Goal: Information Seeking & Learning: Learn about a topic

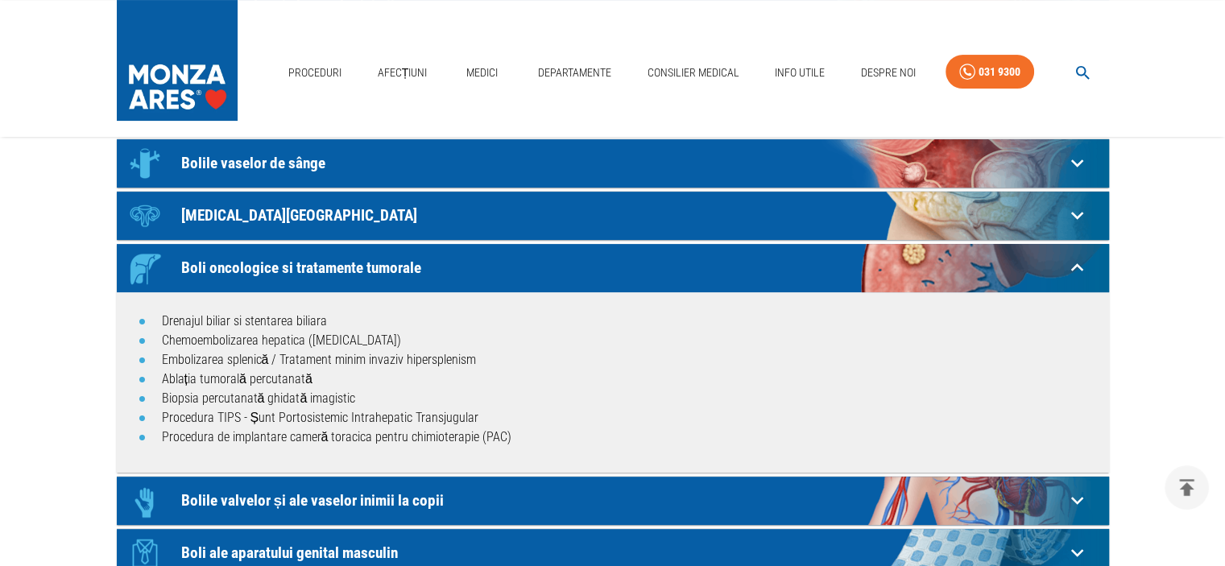
scroll to position [322, 0]
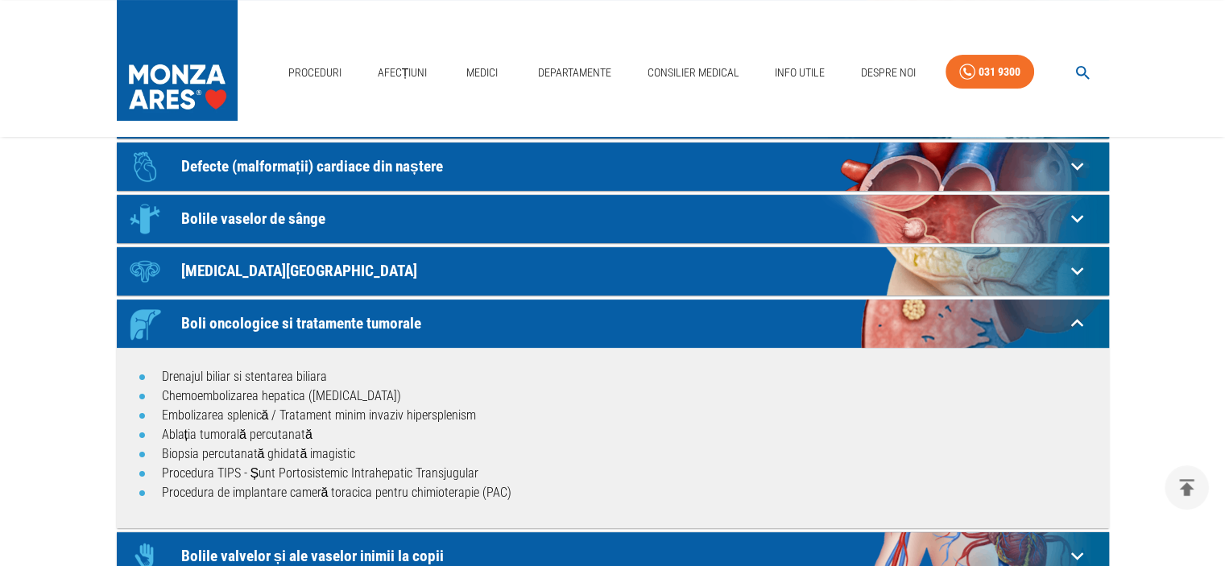
click at [1066, 211] on icon at bounding box center [1077, 218] width 25 height 25
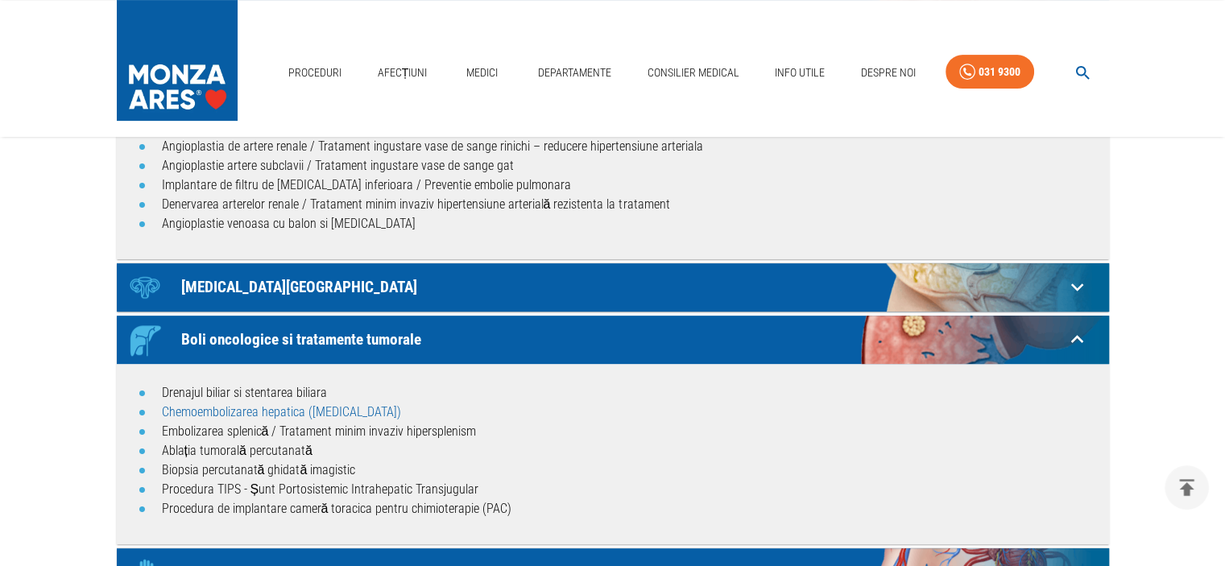
scroll to position [564, 0]
click at [213, 449] on link "Ablația tumorală percutanată" at bounding box center [237, 450] width 151 height 15
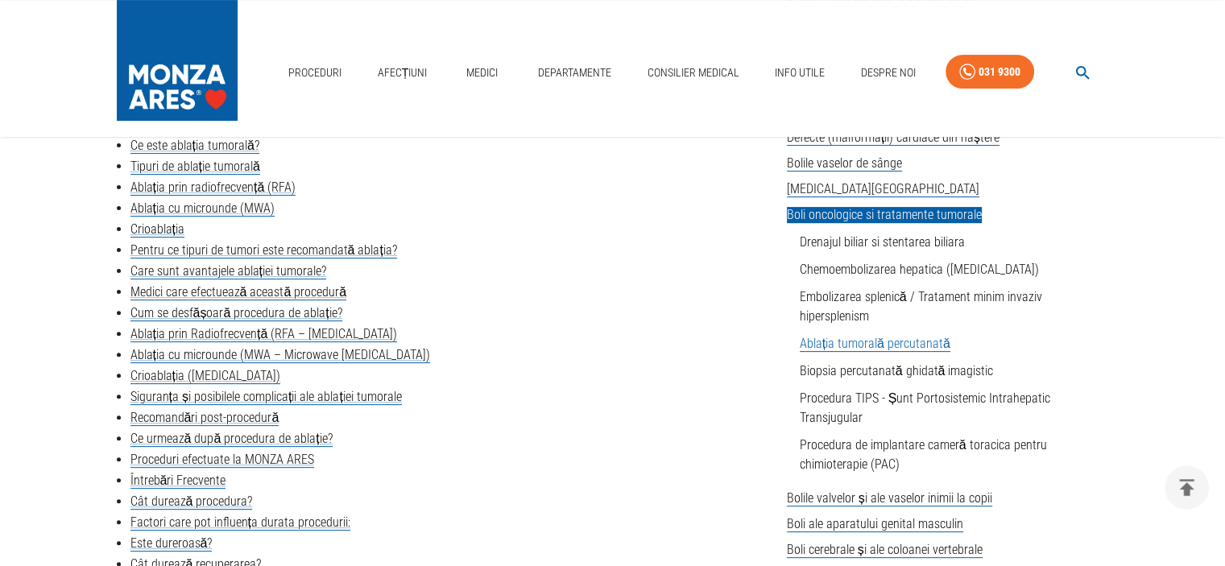
scroll to position [483, 0]
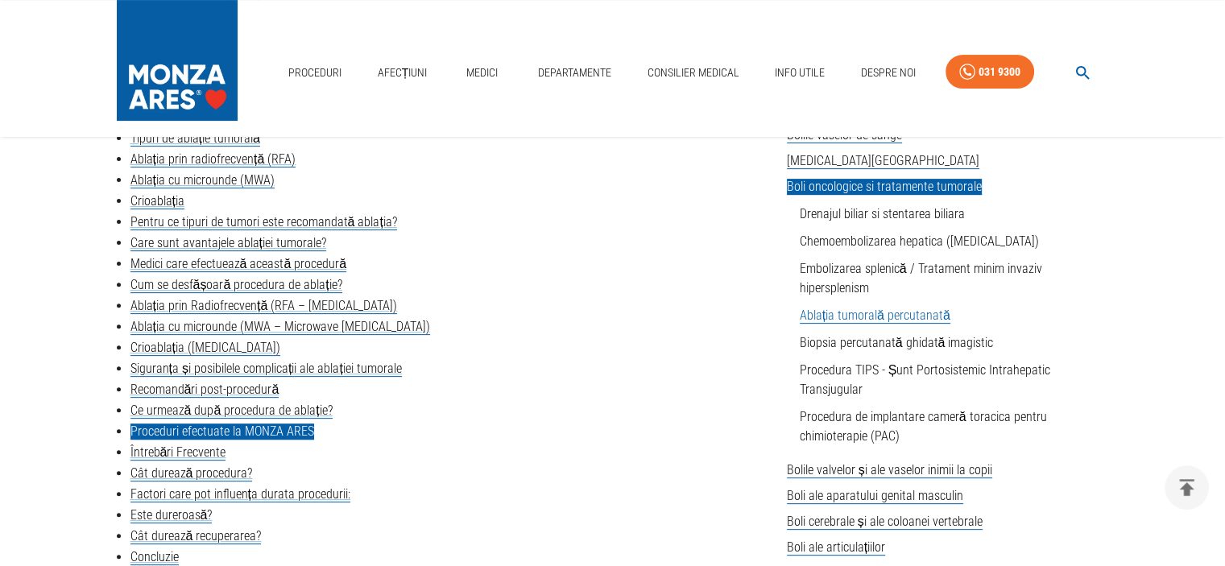
click at [255, 428] on link "Proceduri efectuate la MONZA ARES" at bounding box center [222, 432] width 184 height 16
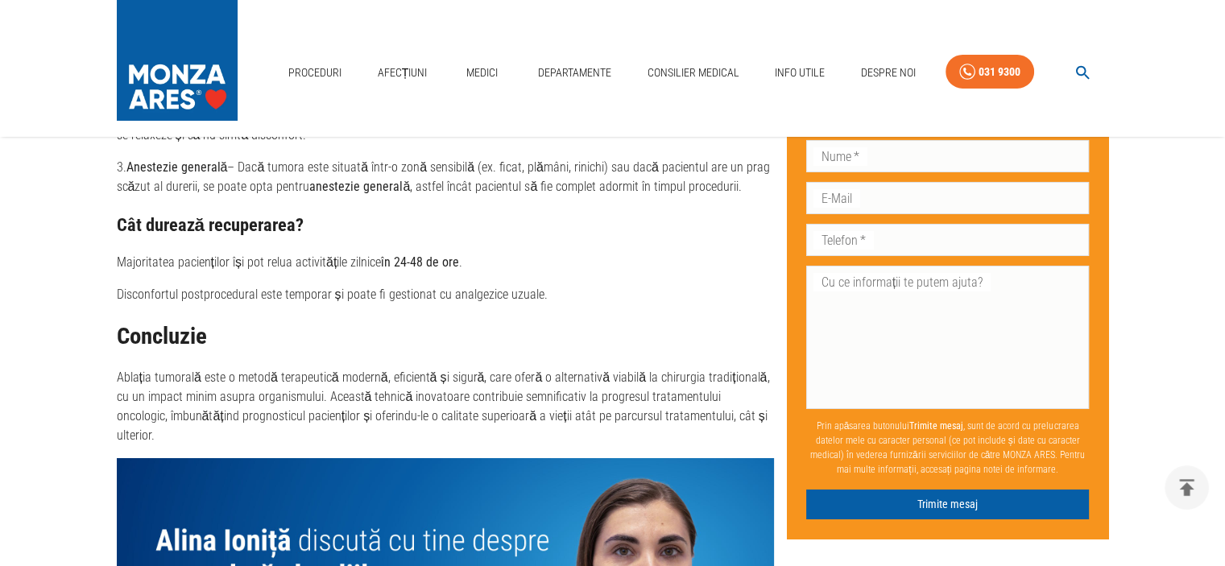
scroll to position [5946, 0]
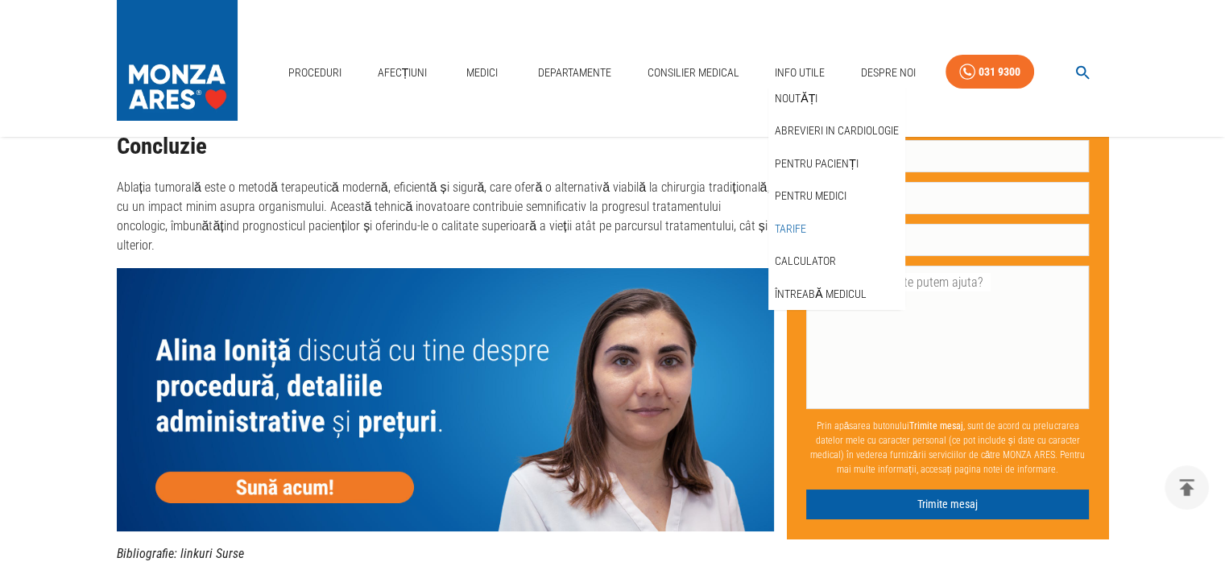
click at [794, 232] on link "Tarife" at bounding box center [790, 229] width 38 height 27
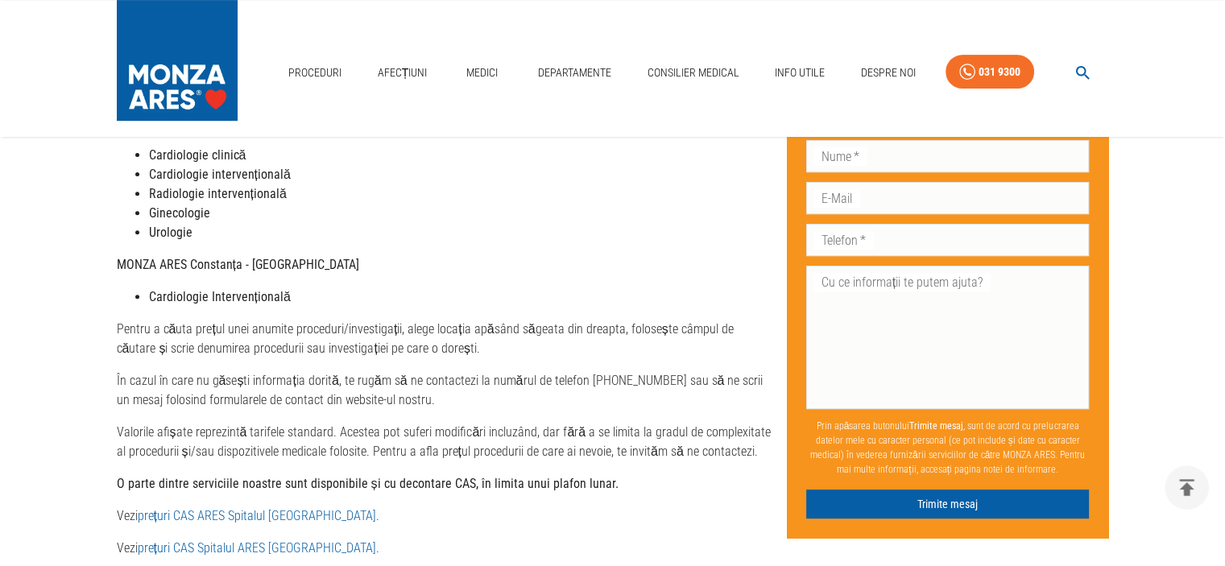
scroll to position [725, 0]
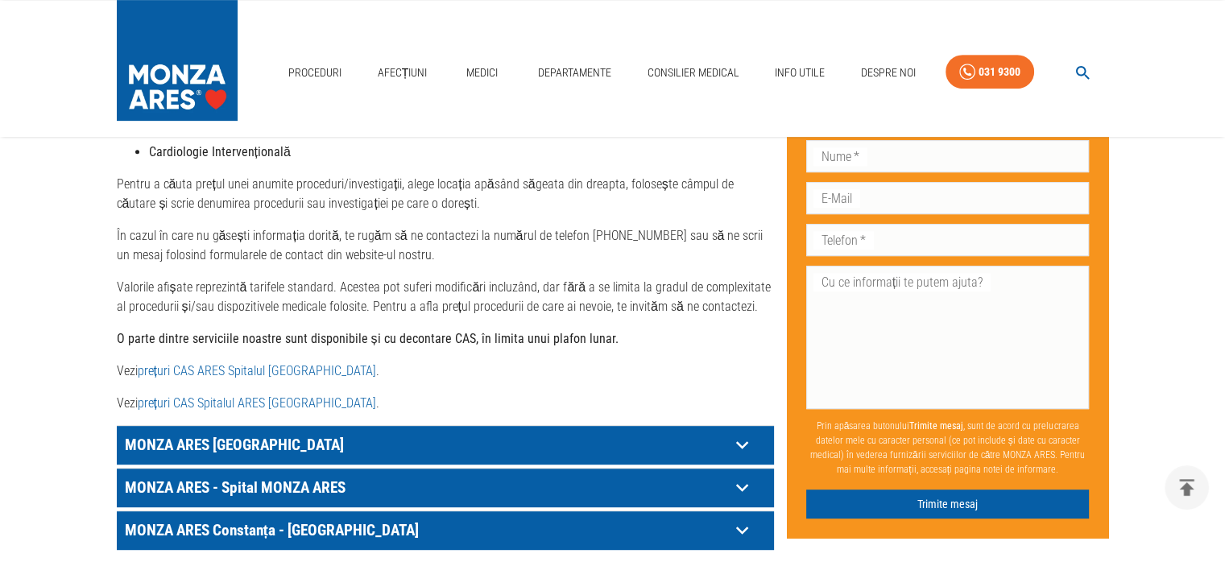
click at [745, 432] on icon at bounding box center [742, 444] width 25 height 25
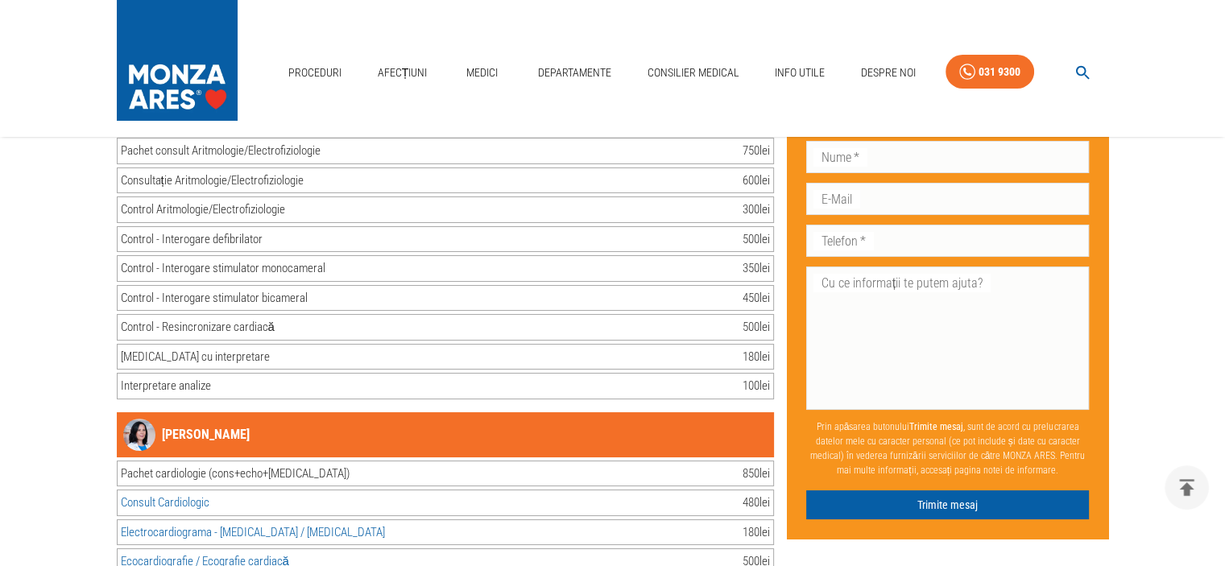
scroll to position [6281, 0]
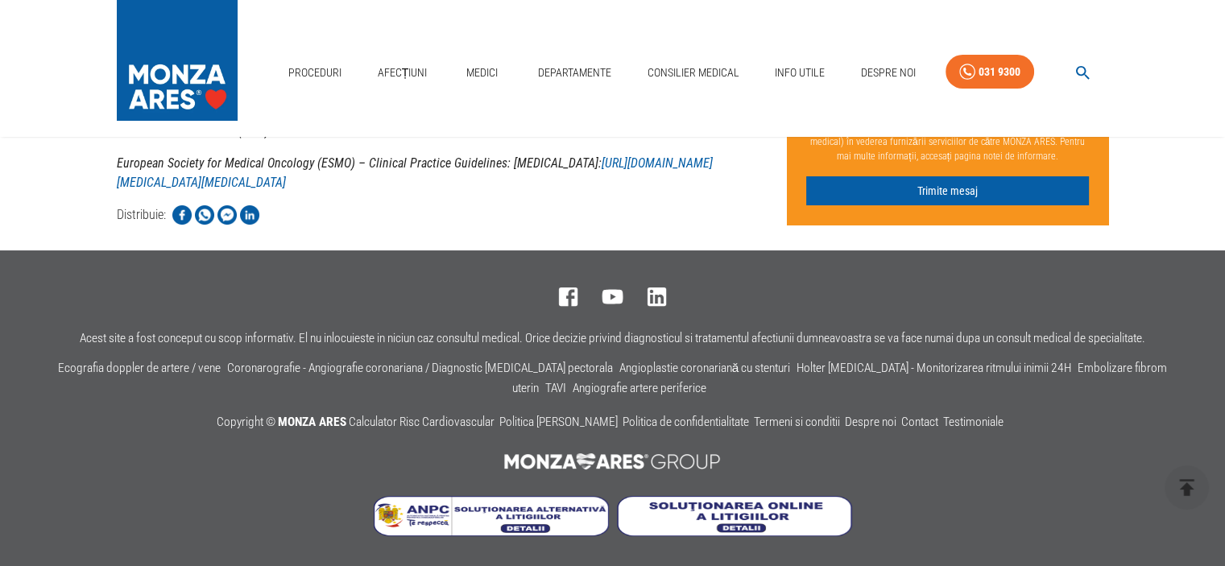
scroll to position [4479, 0]
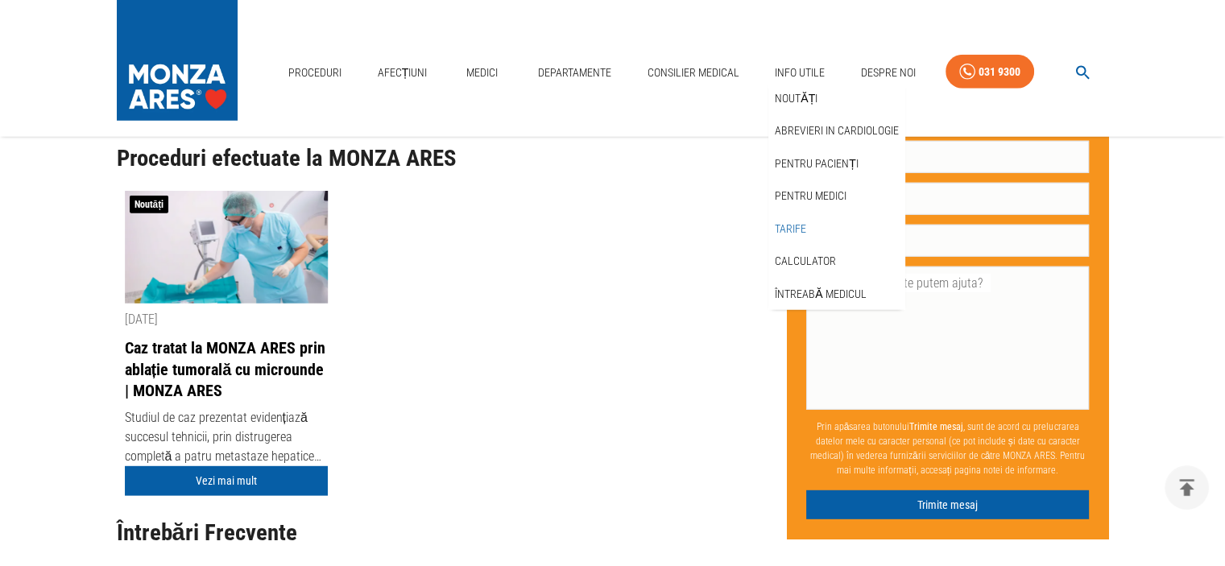
click at [791, 228] on link "Tarife" at bounding box center [790, 229] width 38 height 27
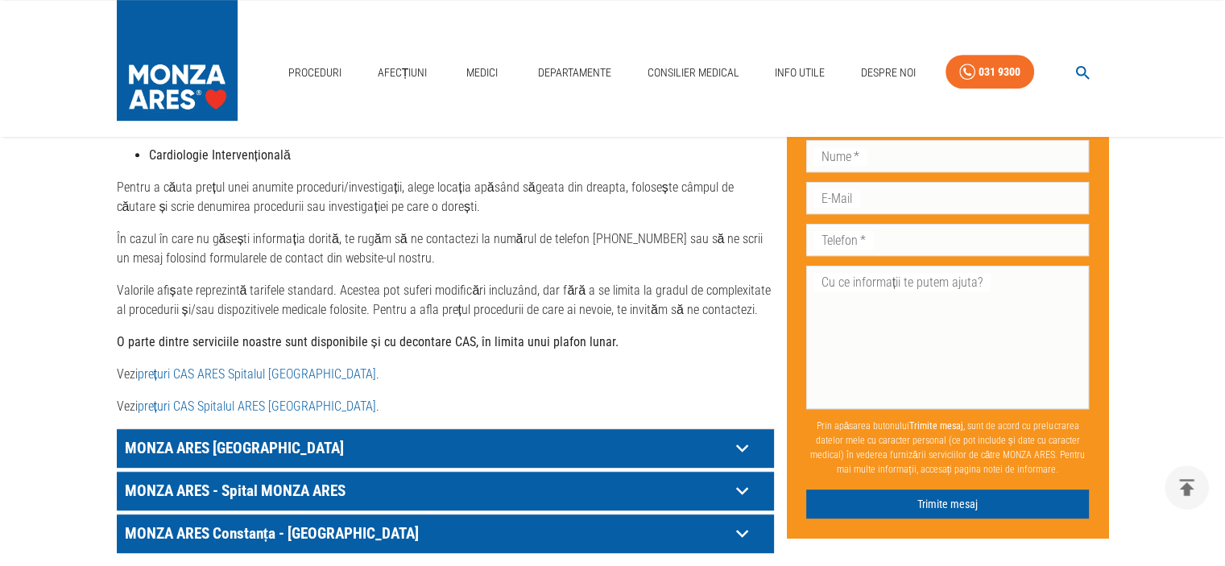
scroll to position [725, 0]
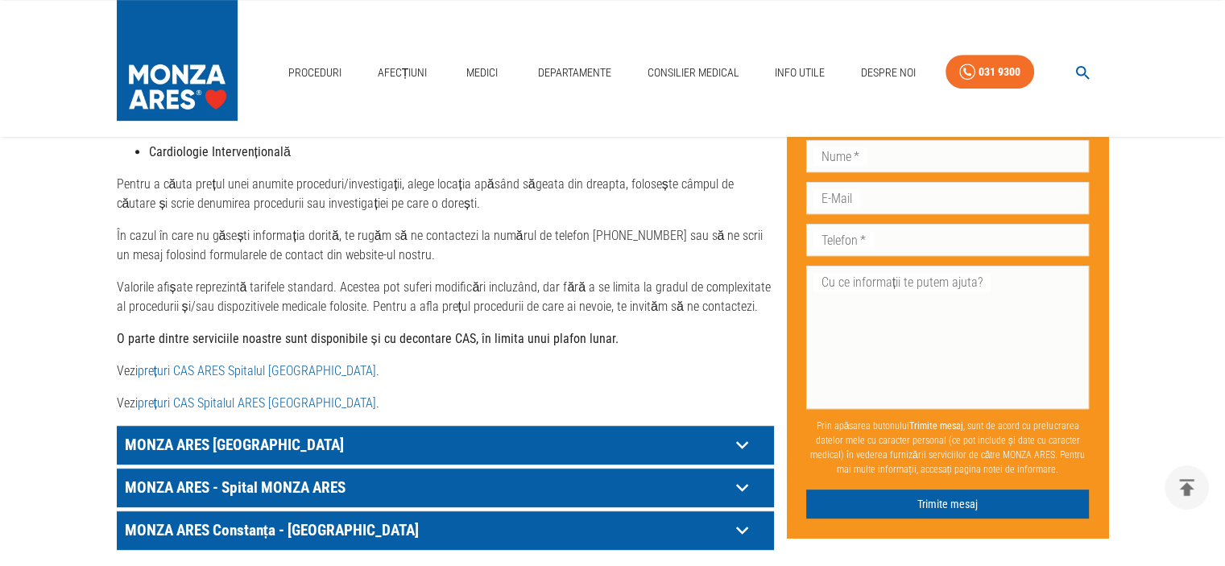
click at [745, 441] on icon at bounding box center [741, 445] width 12 height 8
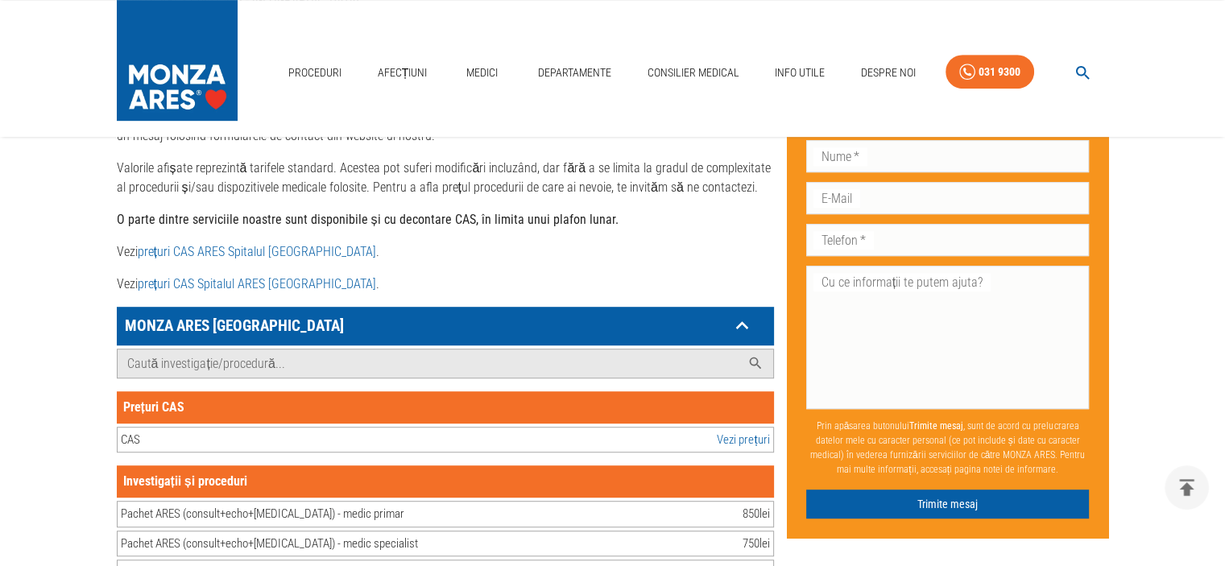
scroll to position [805, 0]
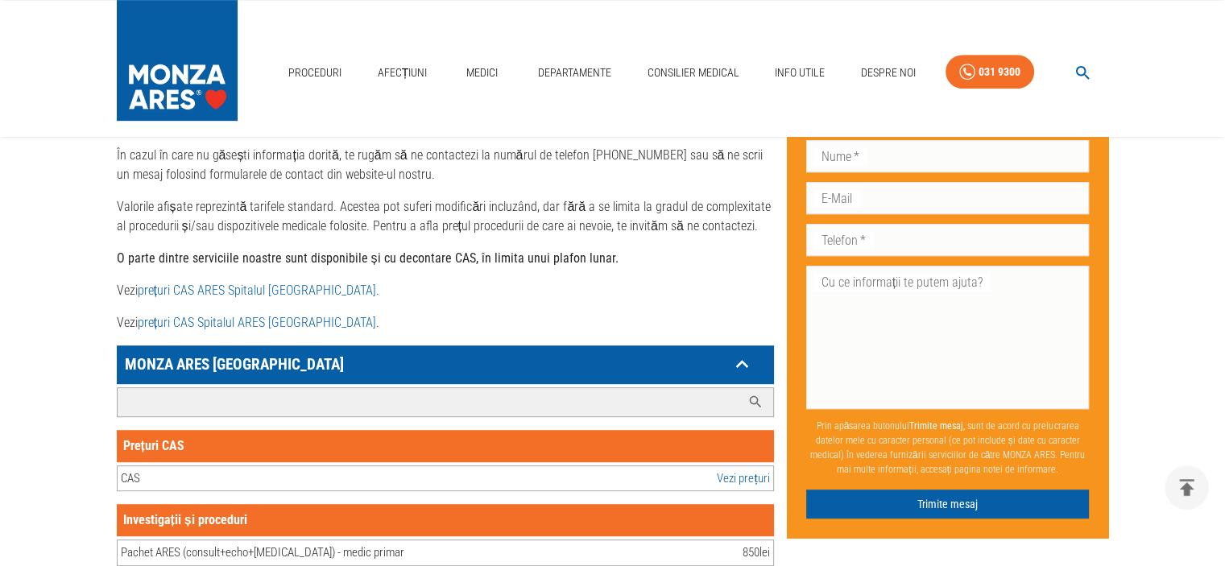
click at [180, 388] on input "Caută investigație/procedură..." at bounding box center [429, 402] width 623 height 28
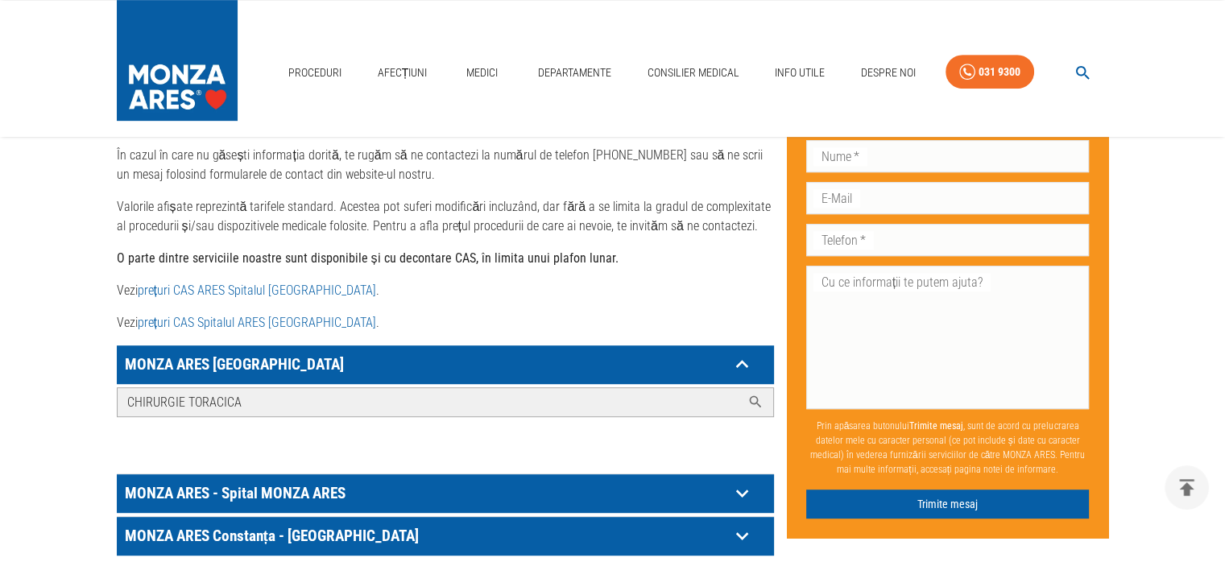
click at [754, 394] on icon at bounding box center [755, 402] width 16 height 16
click at [709, 388] on input "CHIRURGIE TORACICA" at bounding box center [429, 402] width 623 height 28
click at [267, 389] on input "CHIRURGIE TORACICA" at bounding box center [429, 402] width 623 height 28
click at [445, 423] on div "Caută investigație/procedură... CHIRURGIE TORACICA" at bounding box center [445, 427] width 657 height 86
click at [269, 388] on input "CHIRURGIE TORACICA" at bounding box center [429, 402] width 623 height 28
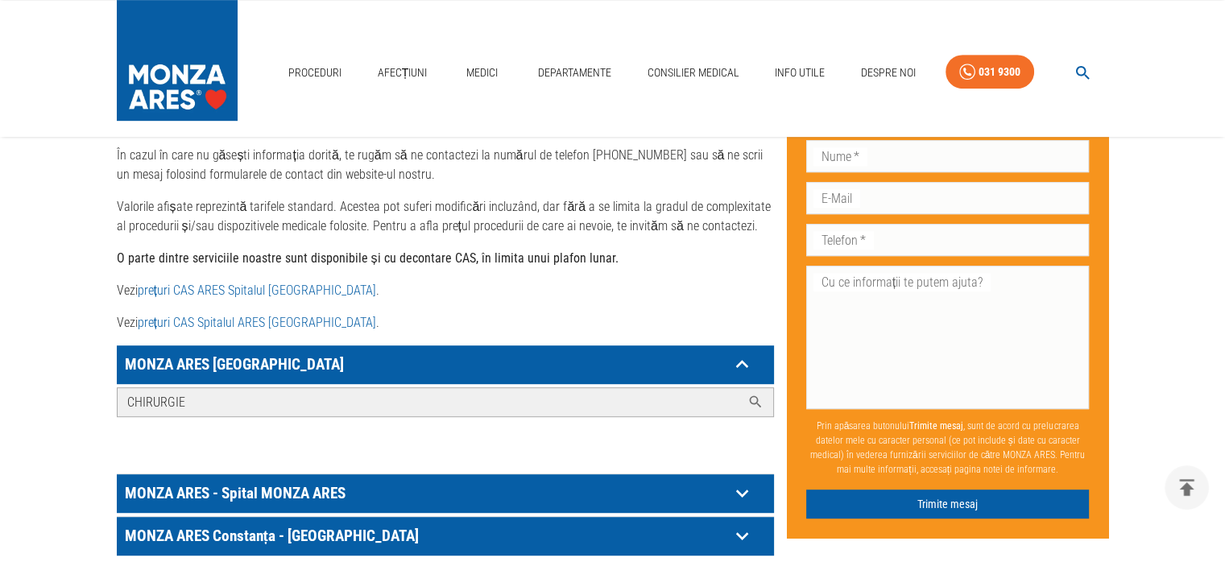
type input "CHIRURGIE"
click at [752, 394] on icon at bounding box center [755, 402] width 16 height 16
drag, startPoint x: 186, startPoint y: 380, endPoint x: 108, endPoint y: 372, distance: 78.5
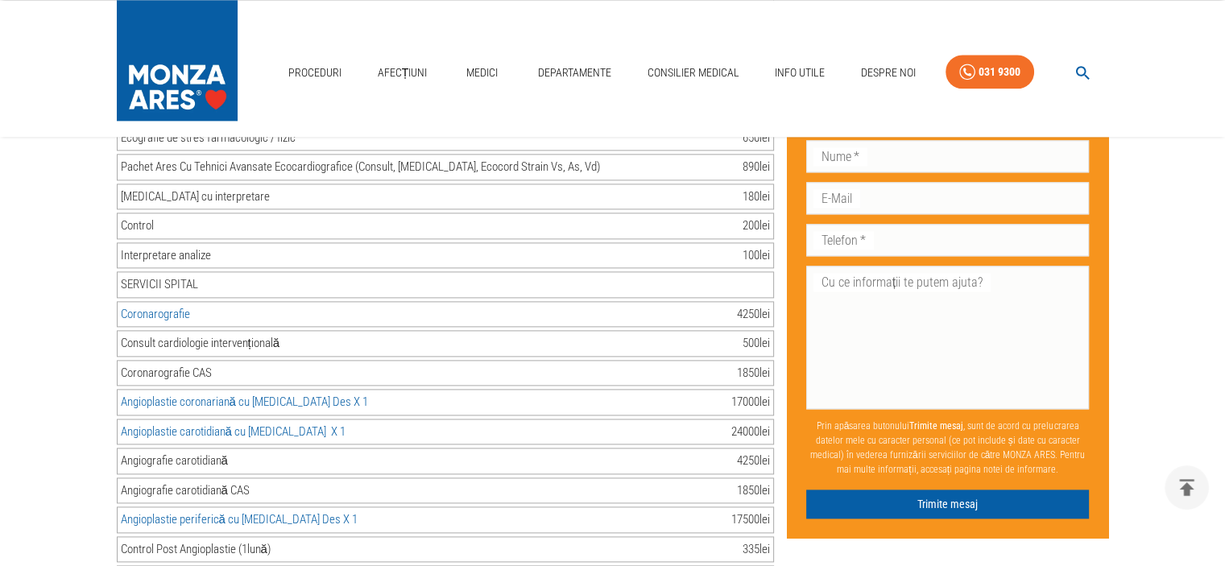
scroll to position [2577, 0]
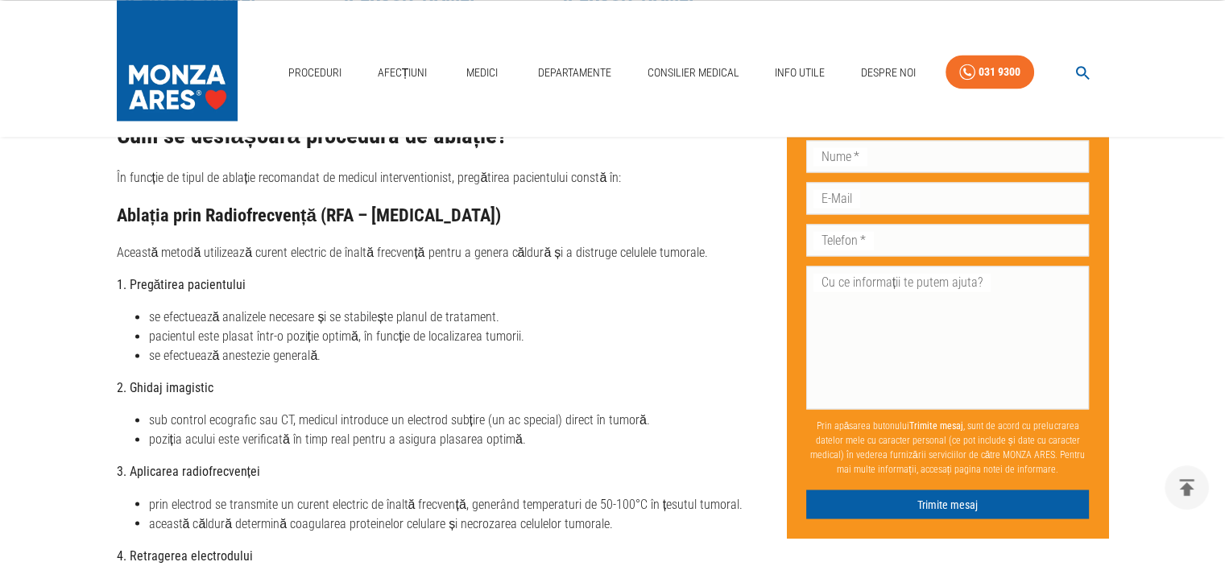
scroll to position [4479, 0]
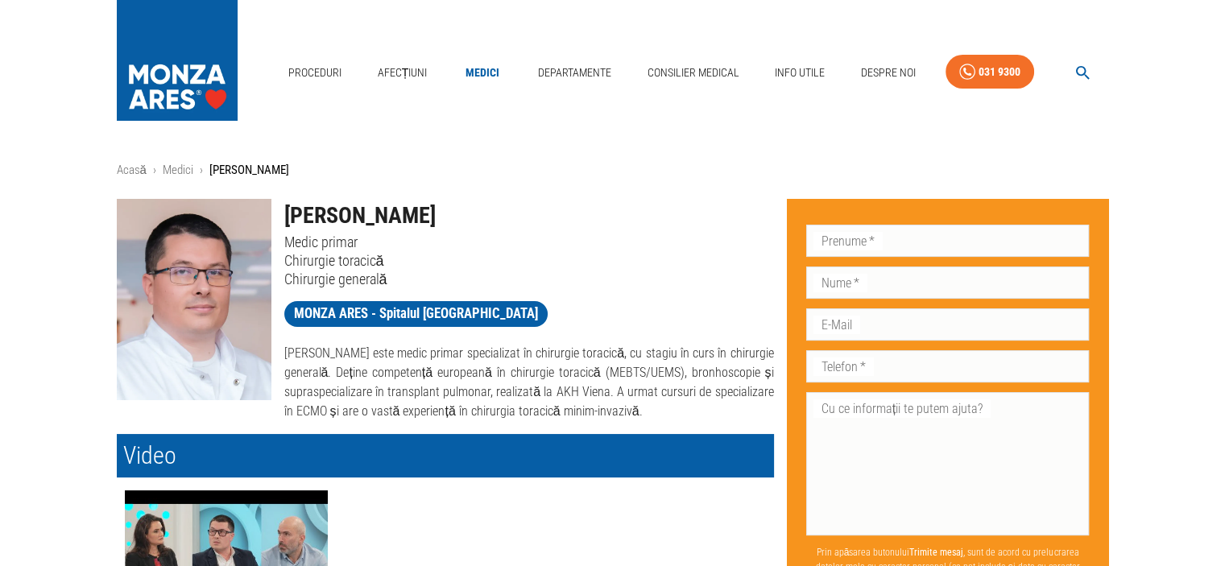
click at [391, 313] on span "MONZA ARES - Spitalul [GEOGRAPHIC_DATA]" at bounding box center [415, 314] width 263 height 20
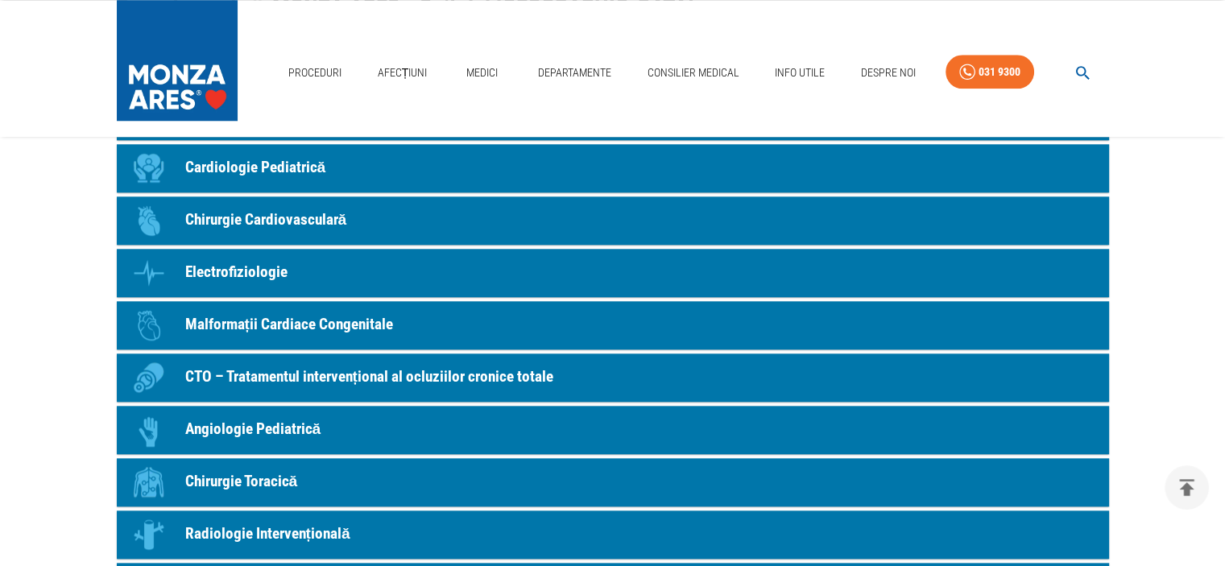
scroll to position [1772, 0]
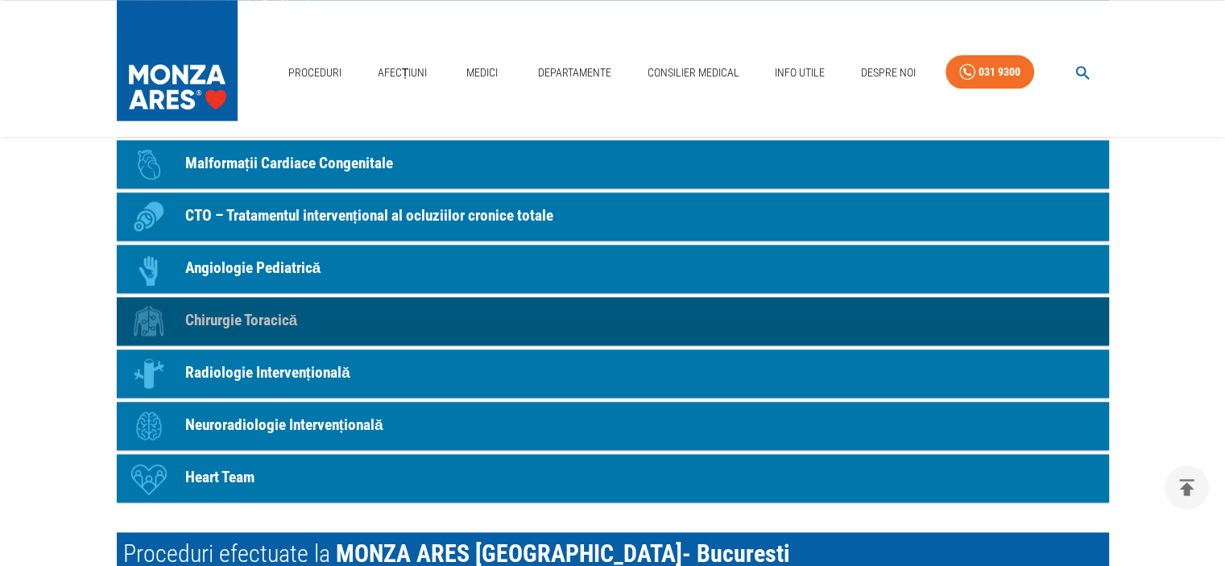
click at [253, 316] on p "Chirurgie Toracică" at bounding box center [241, 320] width 113 height 23
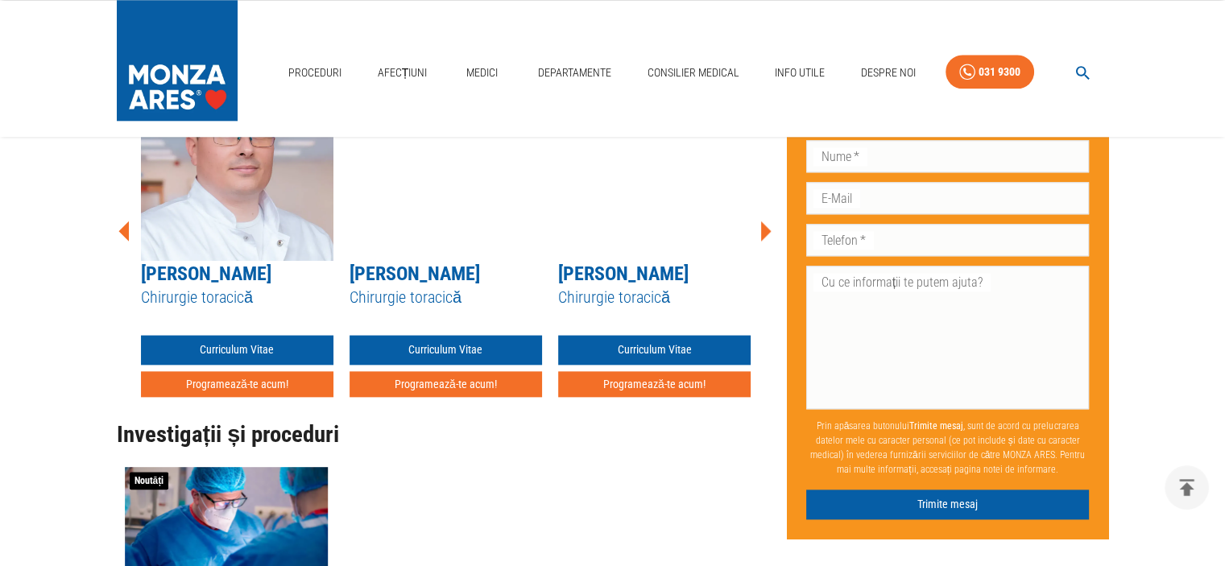
scroll to position [1772, 0]
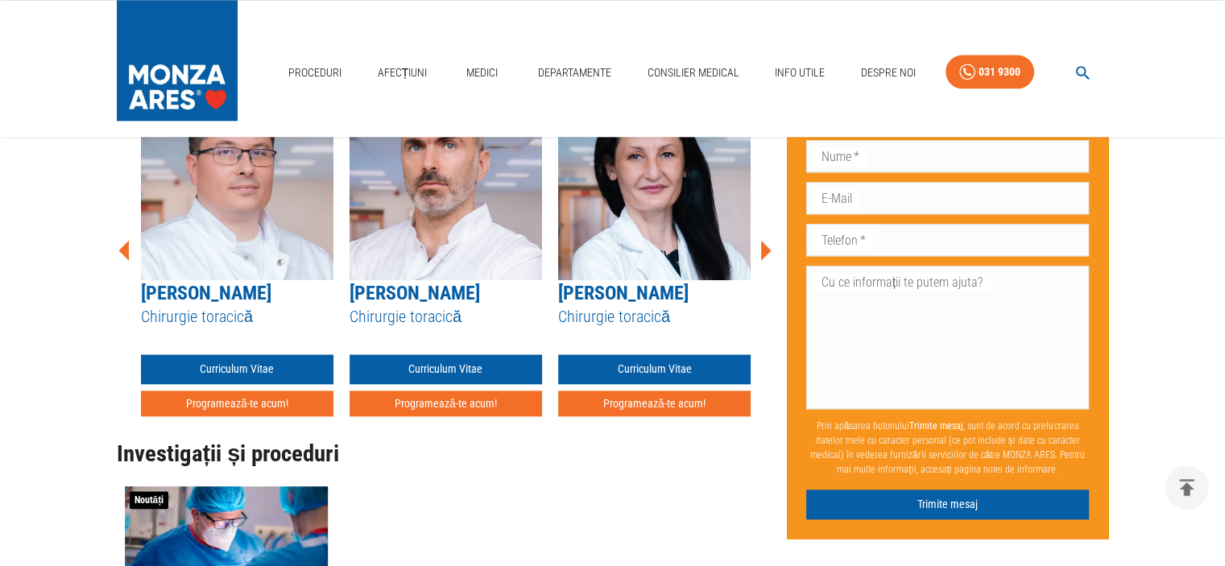
click at [219, 282] on link "Dr. Alin Burlacu" at bounding box center [206, 293] width 130 height 23
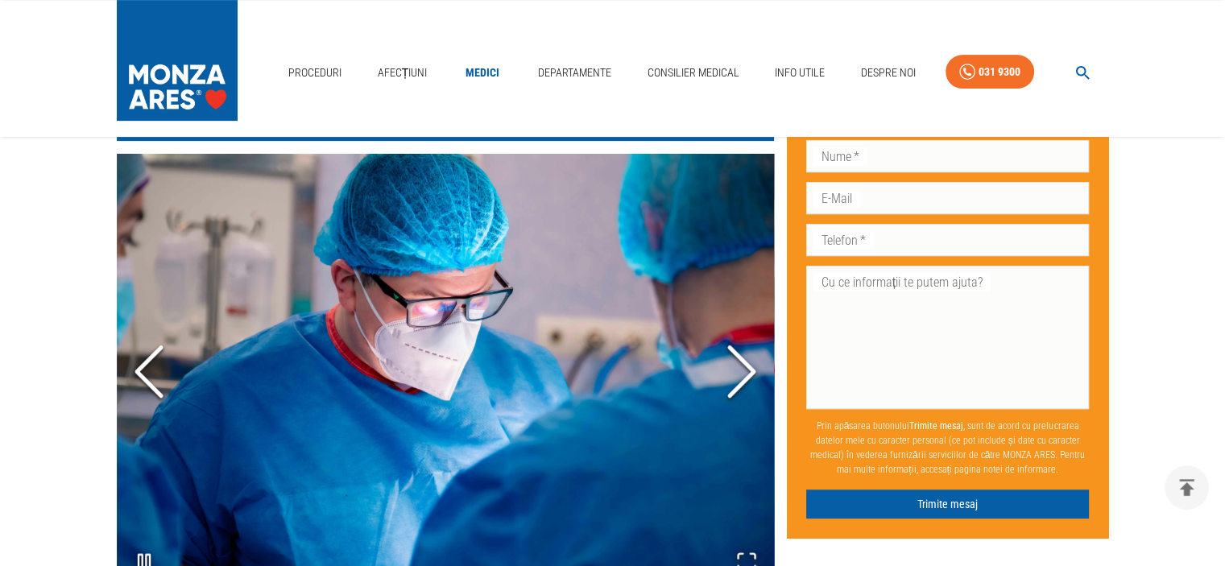
scroll to position [644, 0]
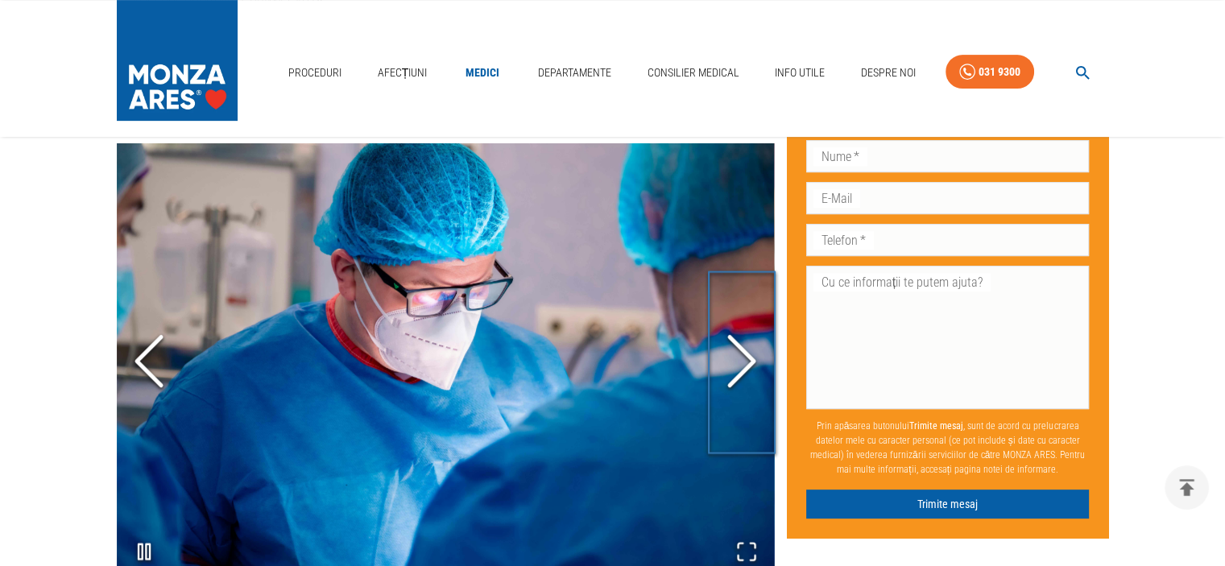
click at [751, 345] on polyline "Next Slide" at bounding box center [742, 361] width 24 height 48
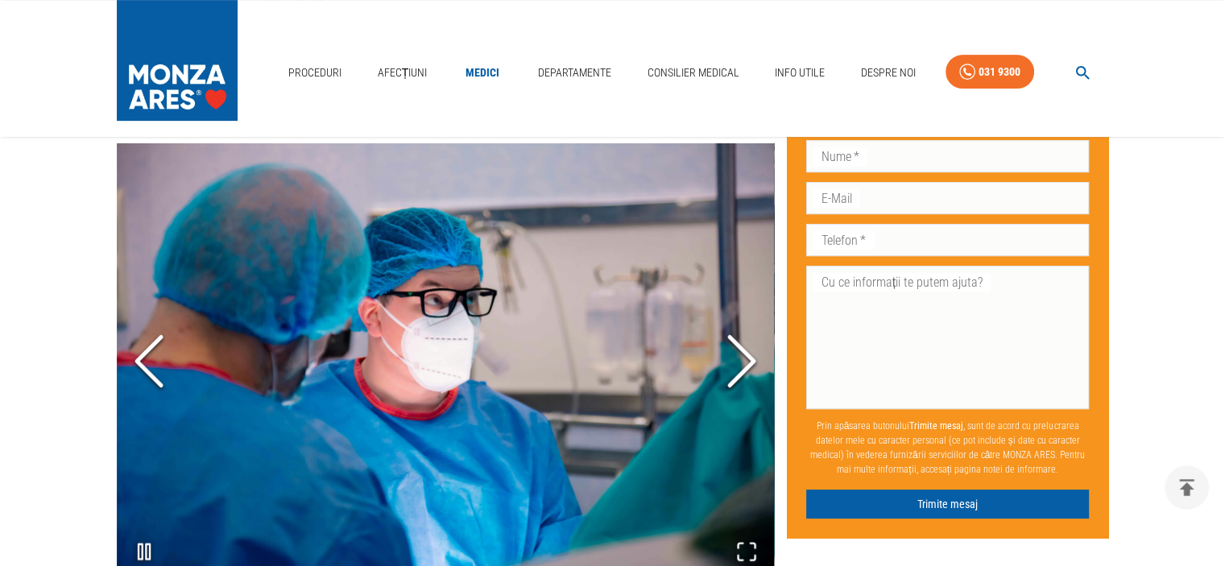
click at [751, 345] on polyline "Next Slide" at bounding box center [742, 361] width 24 height 48
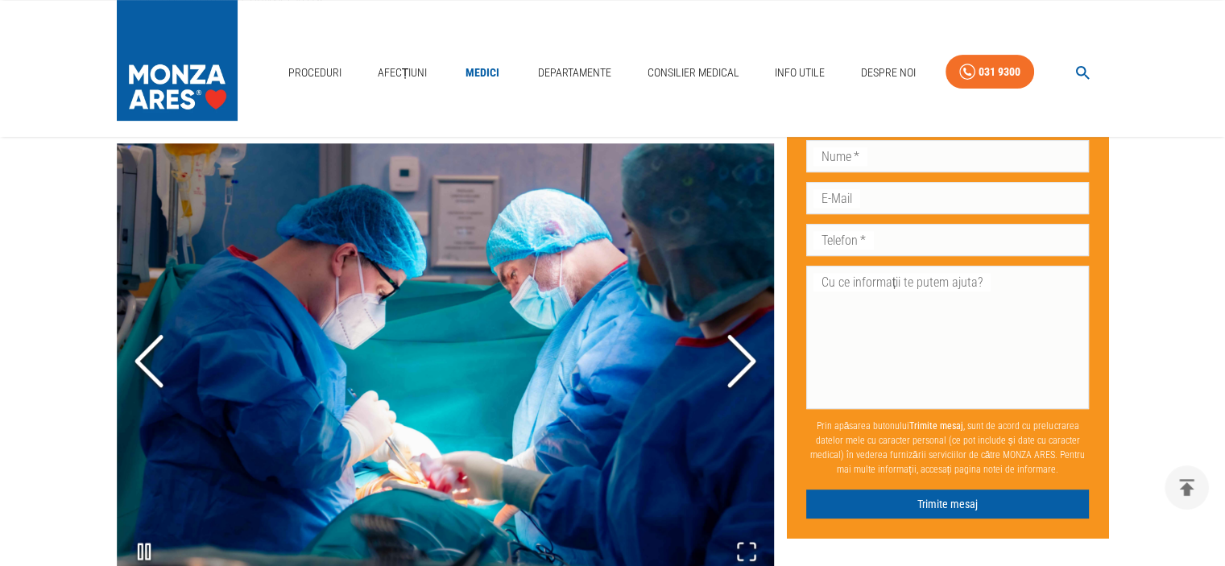
click at [751, 345] on polyline "Next Slide" at bounding box center [742, 361] width 24 height 48
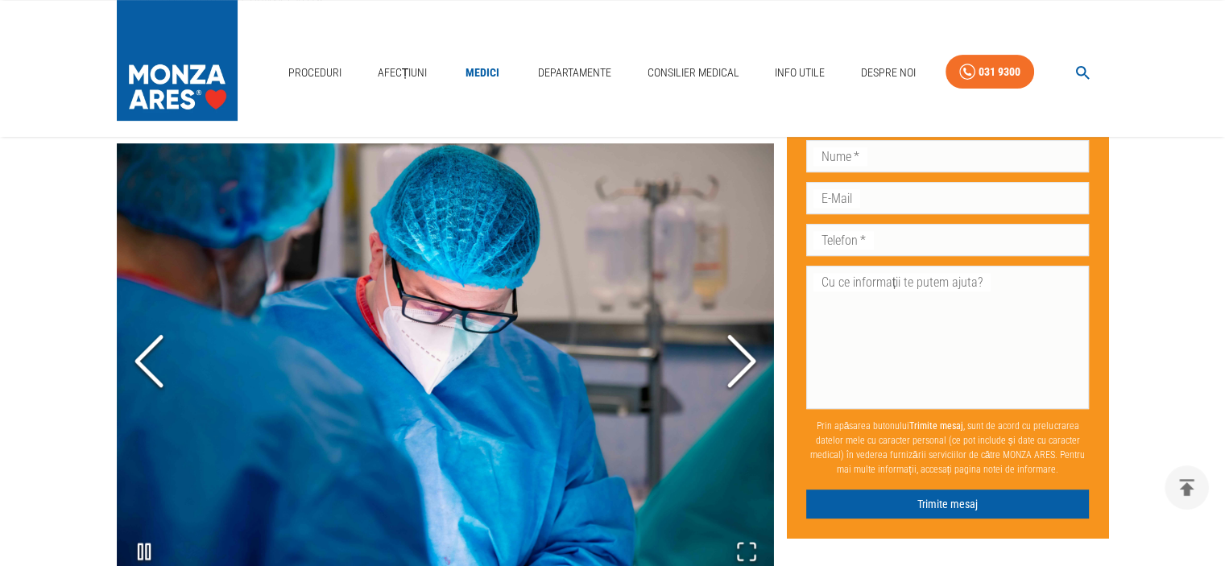
click at [751, 345] on polyline "Next Slide" at bounding box center [742, 361] width 24 height 48
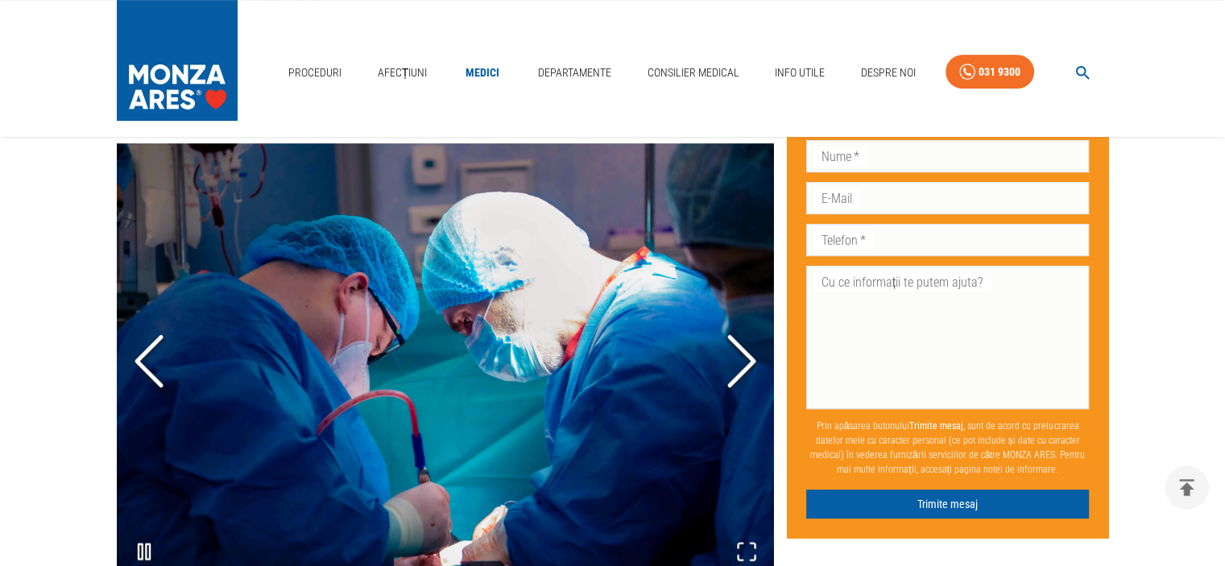
click at [751, 345] on polyline "Next Slide" at bounding box center [742, 361] width 24 height 48
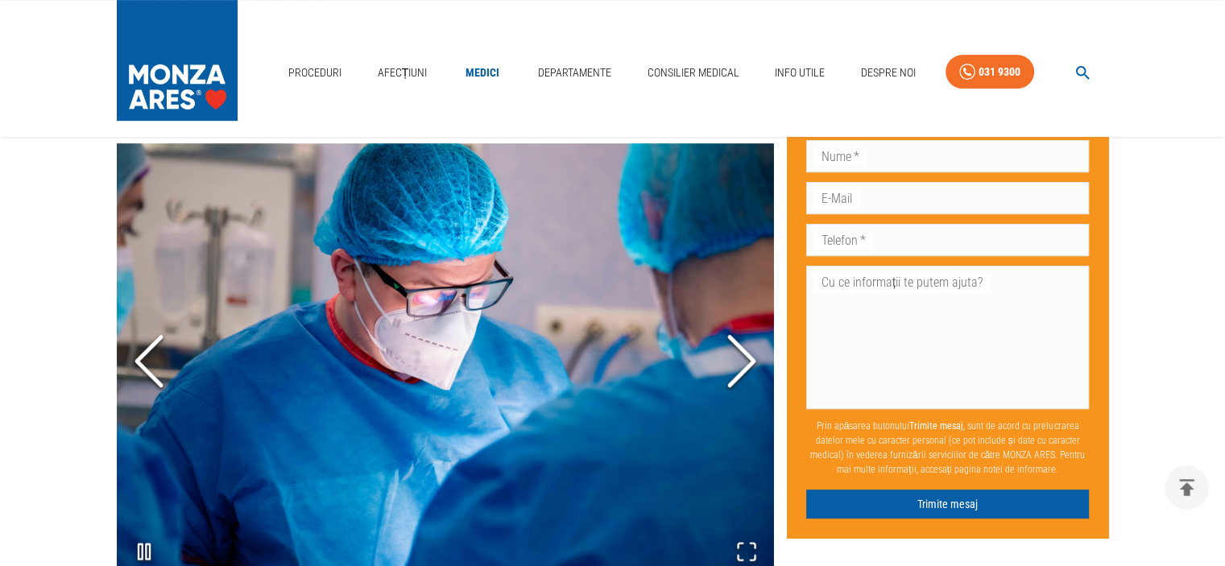
click at [751, 345] on polyline "Next Slide" at bounding box center [742, 361] width 24 height 48
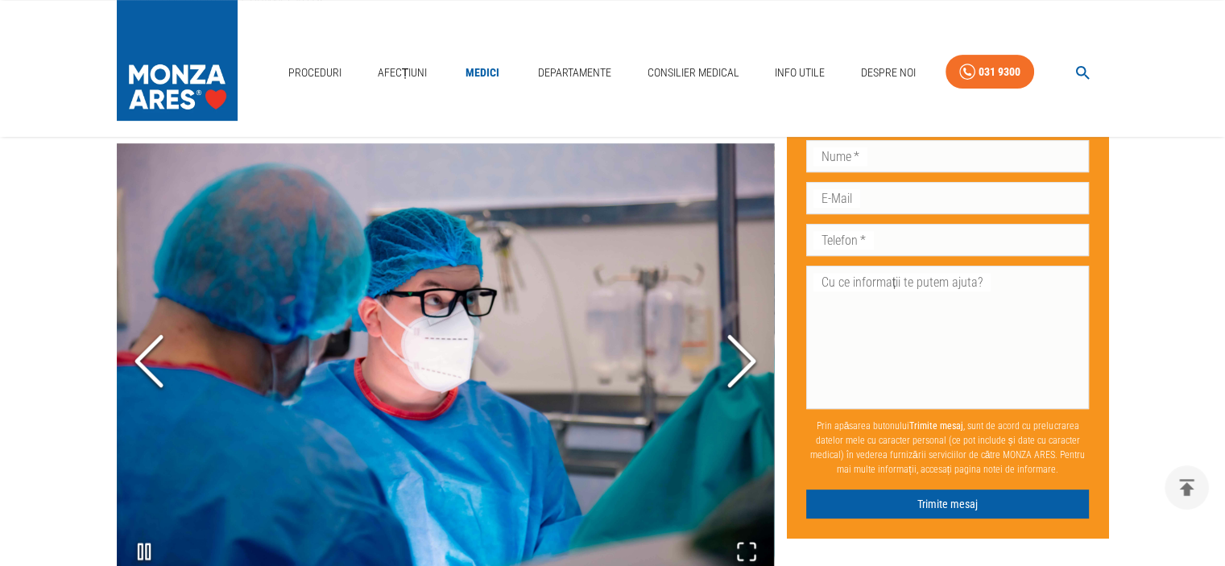
click at [751, 345] on polyline "Next Slide" at bounding box center [742, 361] width 24 height 48
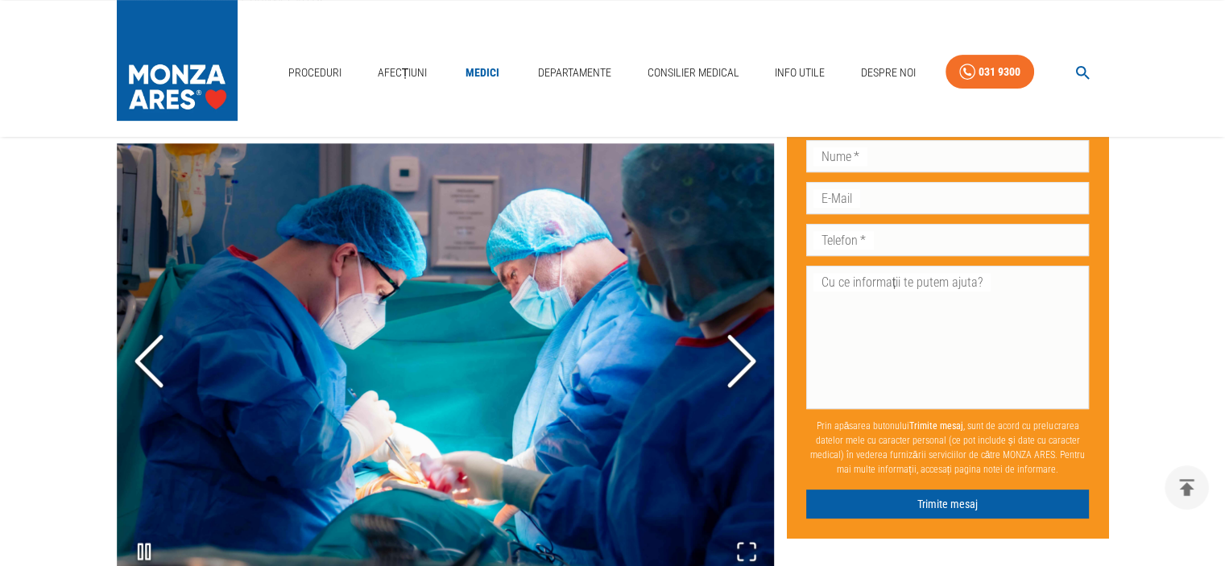
click at [751, 345] on polyline "Next Slide" at bounding box center [742, 361] width 24 height 48
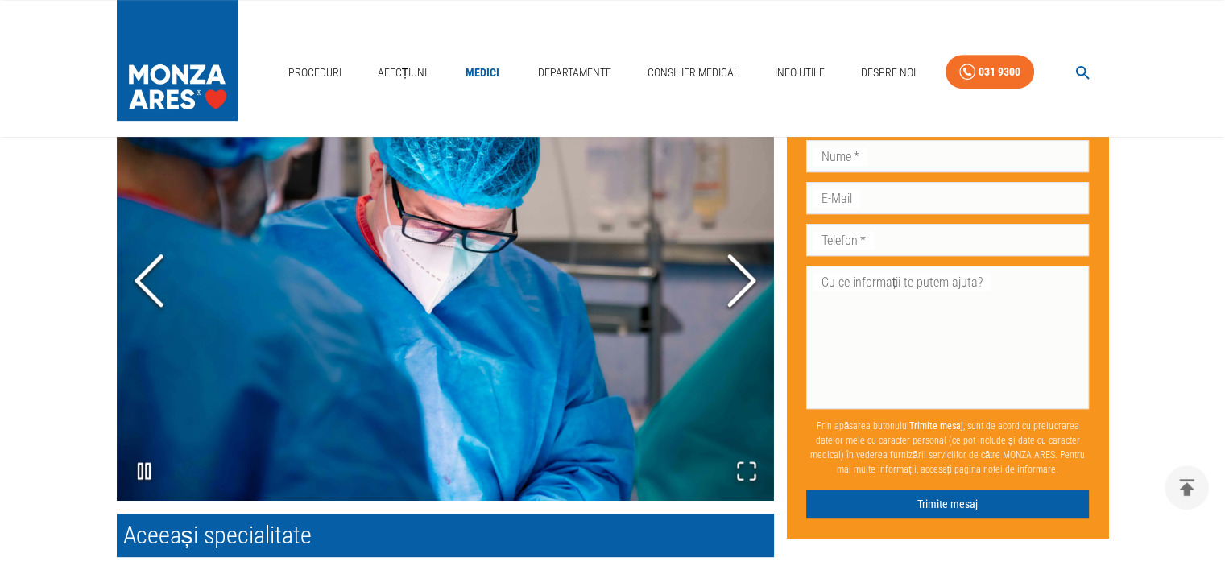
scroll to position [1047, 0]
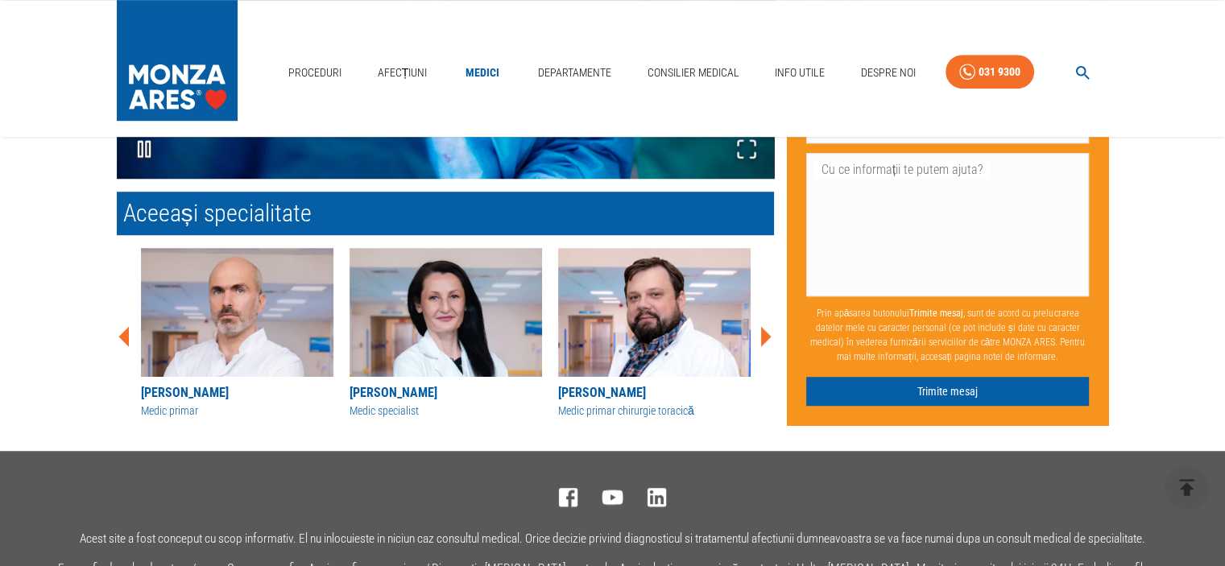
click at [763, 326] on icon at bounding box center [766, 336] width 10 height 20
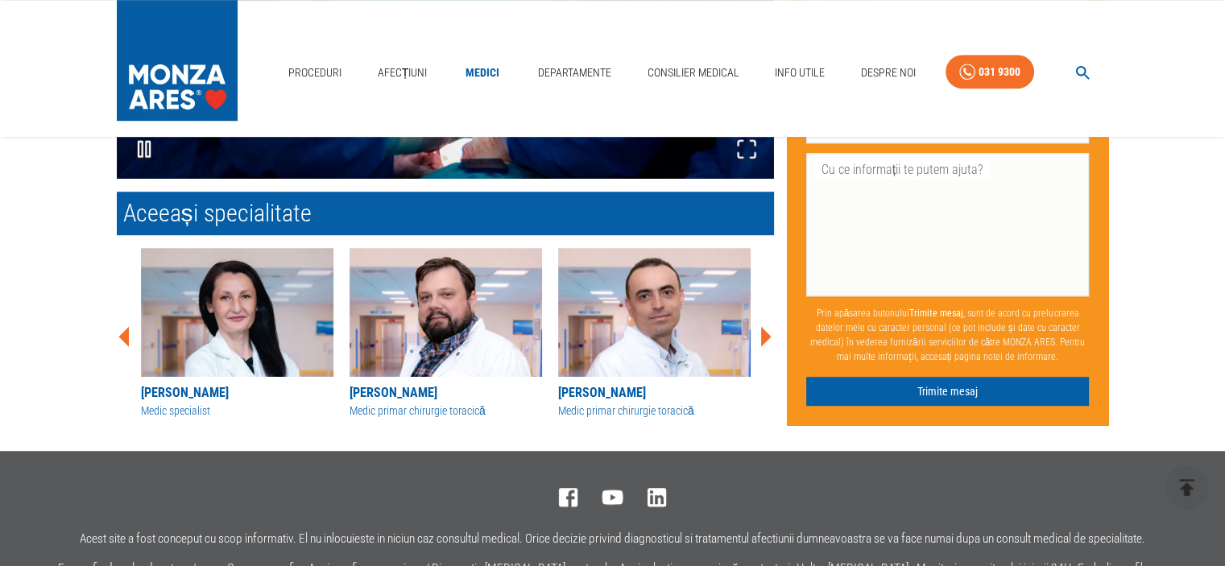
click at [763, 326] on icon at bounding box center [766, 336] width 10 height 20
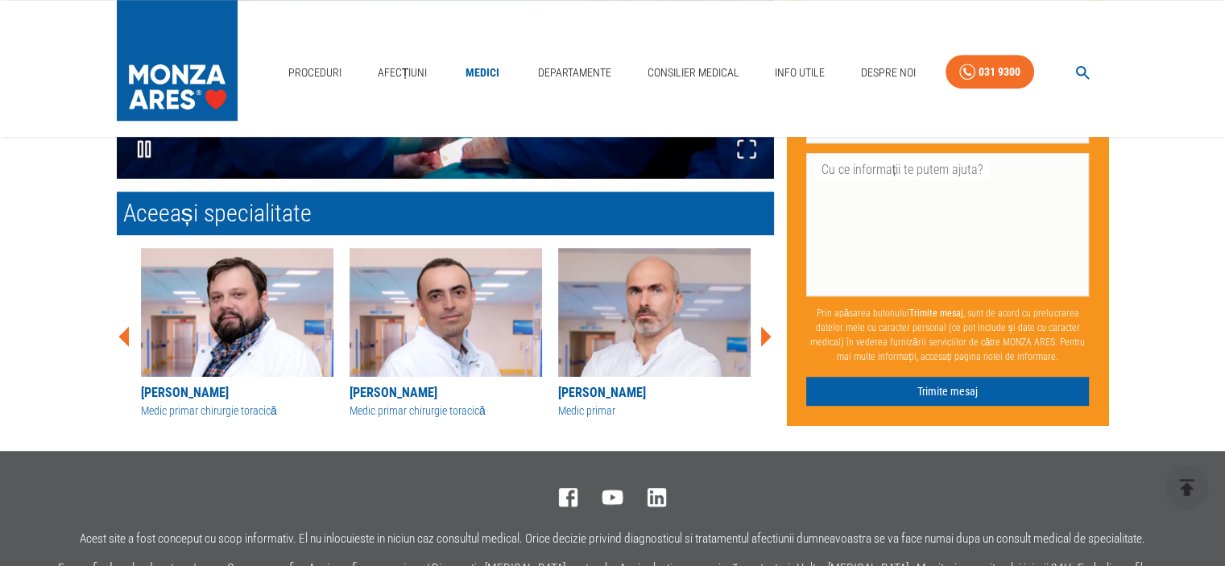
click at [763, 326] on icon at bounding box center [766, 336] width 10 height 20
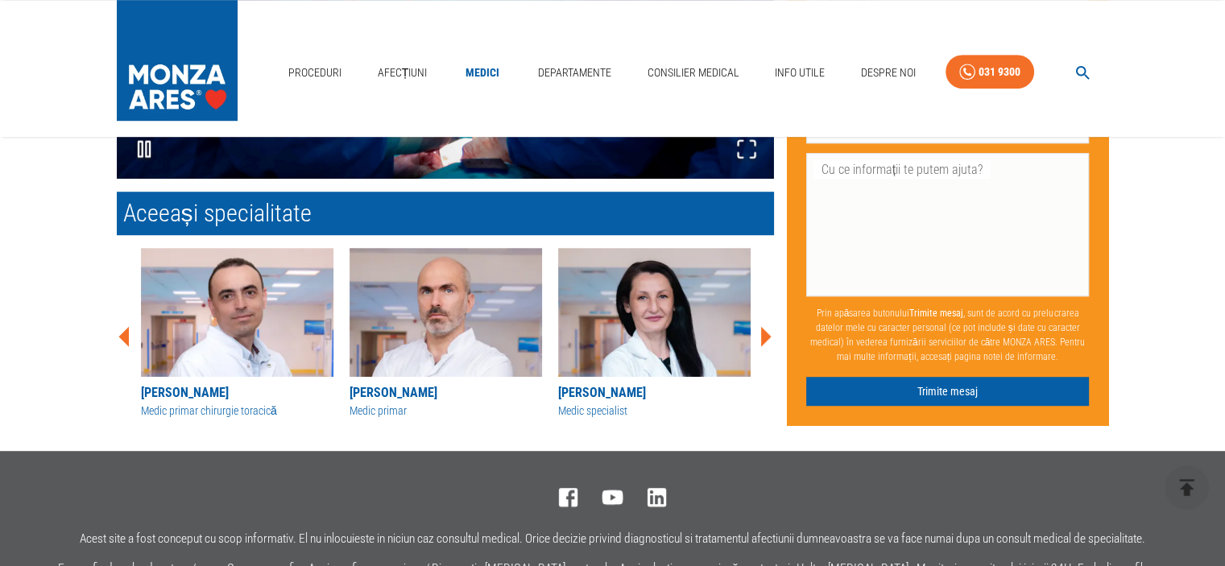
click at [763, 326] on icon at bounding box center [766, 336] width 10 height 20
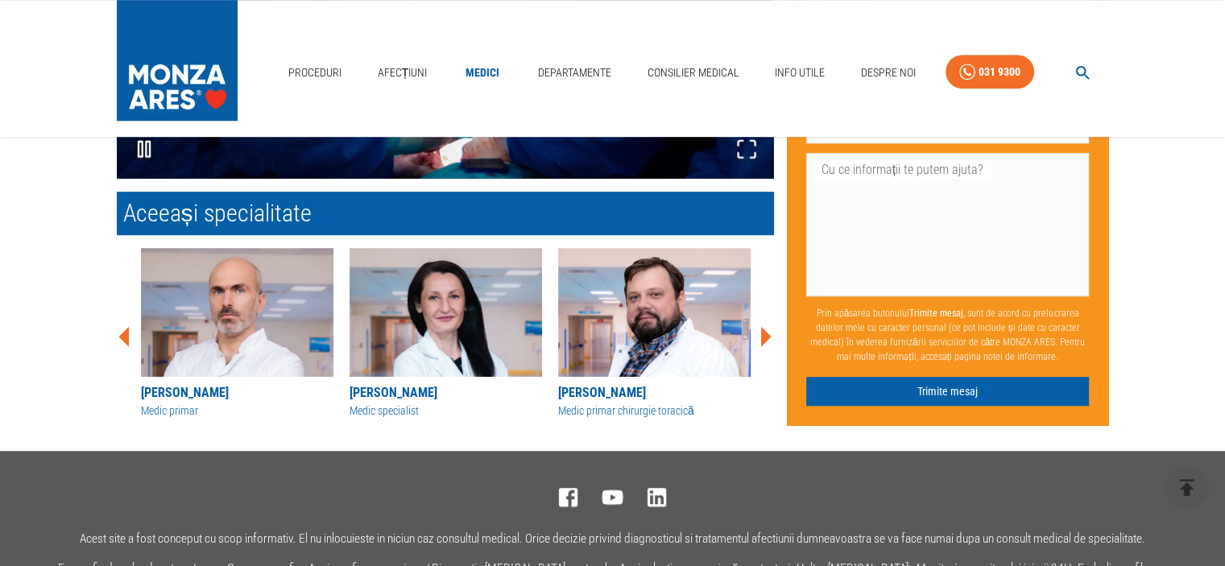
click at [763, 326] on icon at bounding box center [766, 336] width 10 height 20
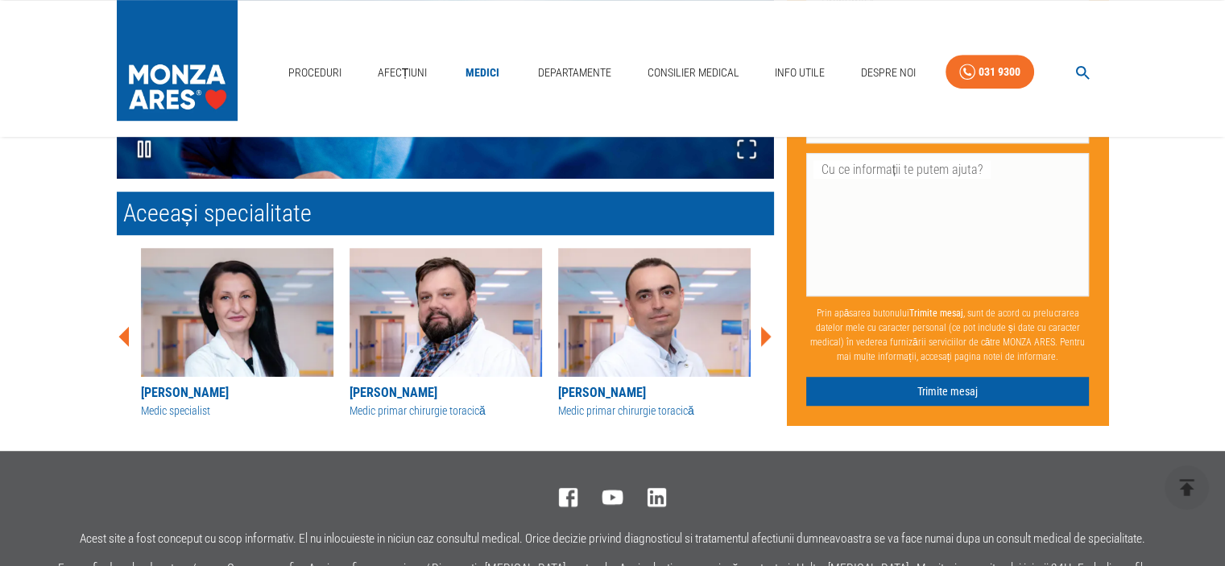
click at [763, 326] on icon at bounding box center [766, 336] width 10 height 20
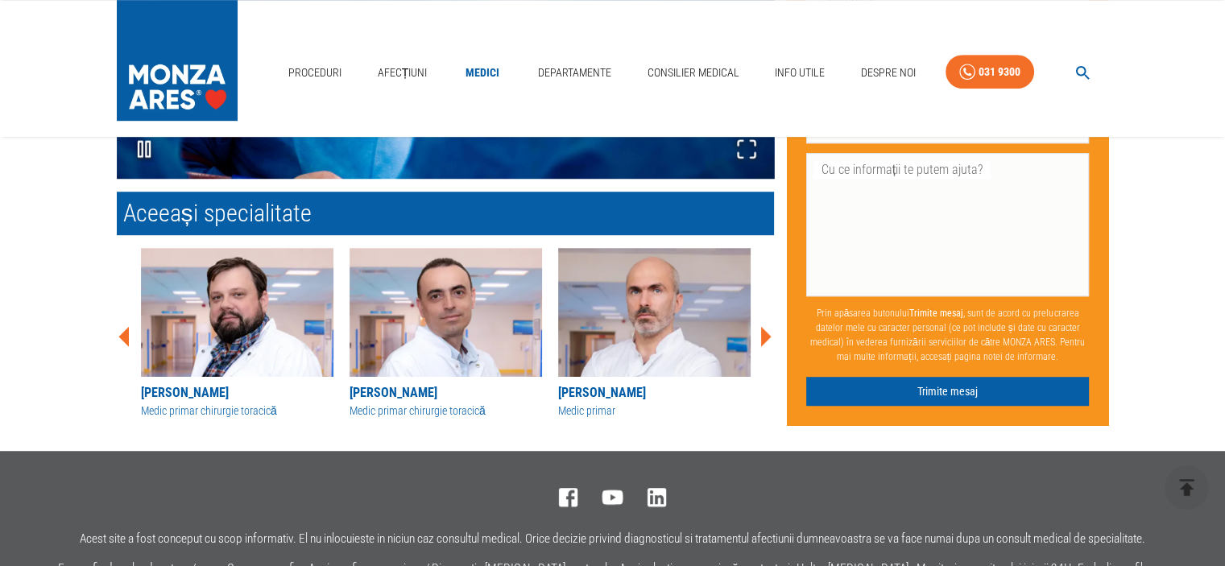
click at [763, 326] on icon at bounding box center [766, 336] width 10 height 20
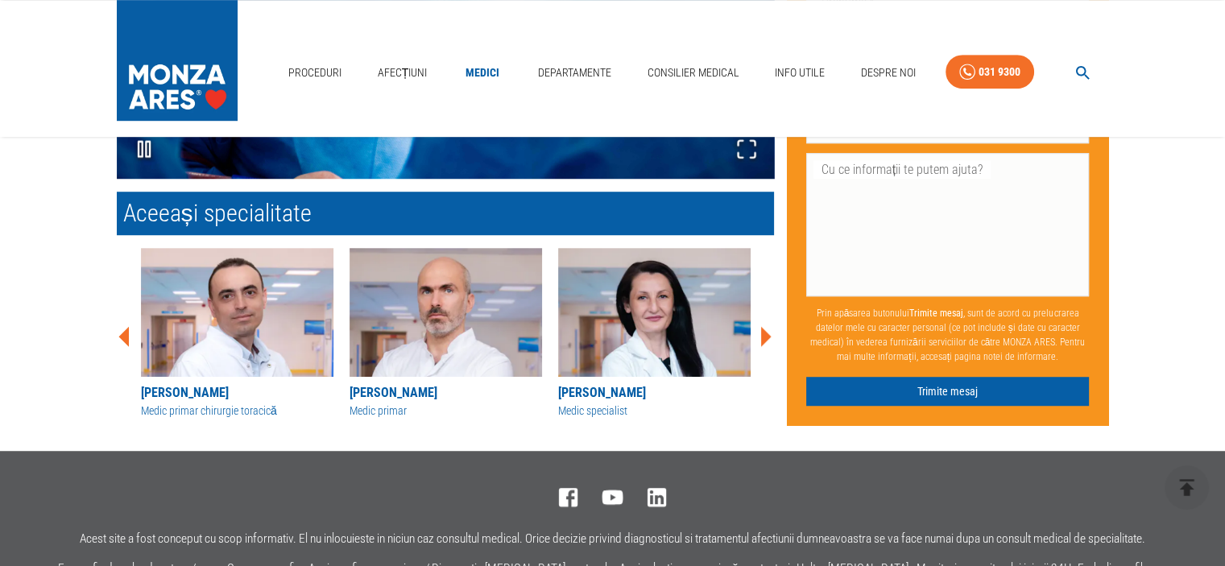
click at [763, 326] on icon at bounding box center [766, 336] width 10 height 20
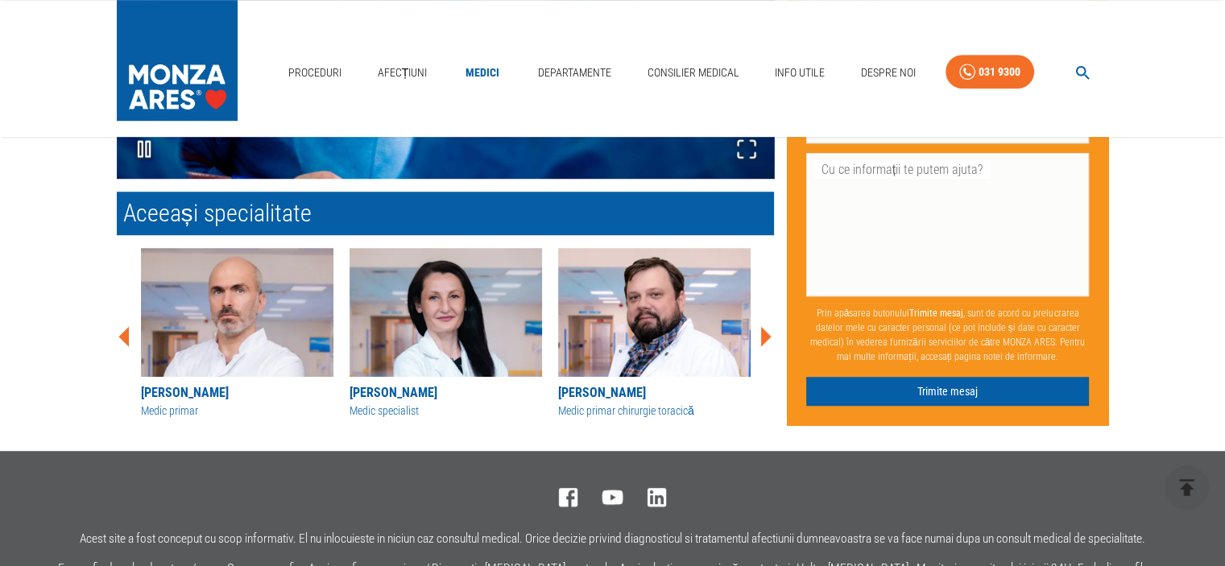
click at [763, 326] on icon at bounding box center [766, 336] width 10 height 20
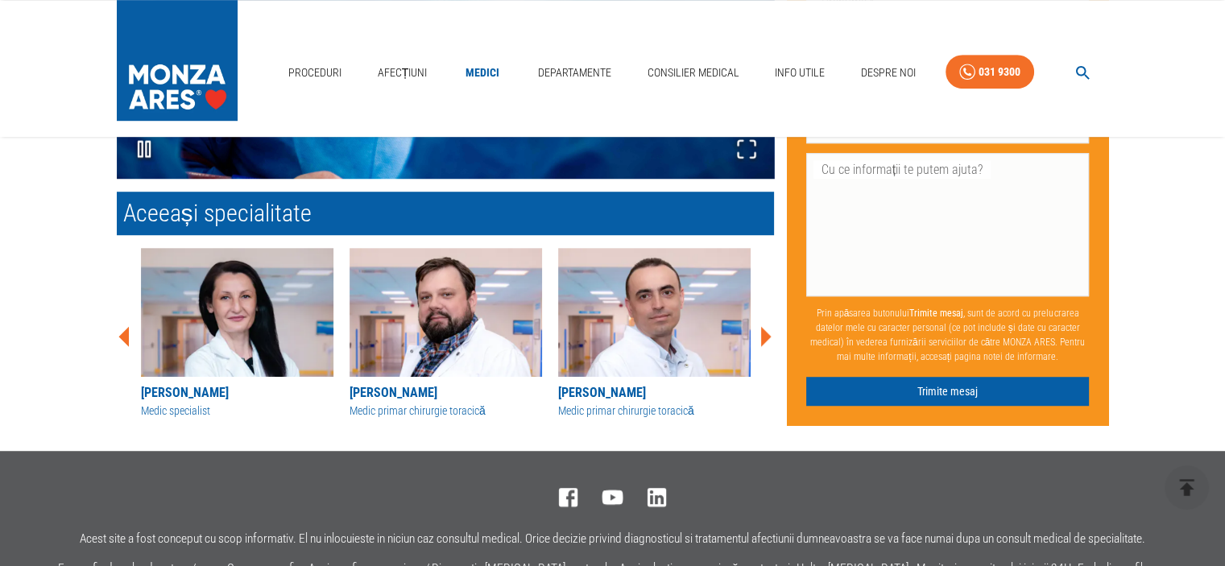
click at [763, 326] on icon at bounding box center [766, 336] width 10 height 20
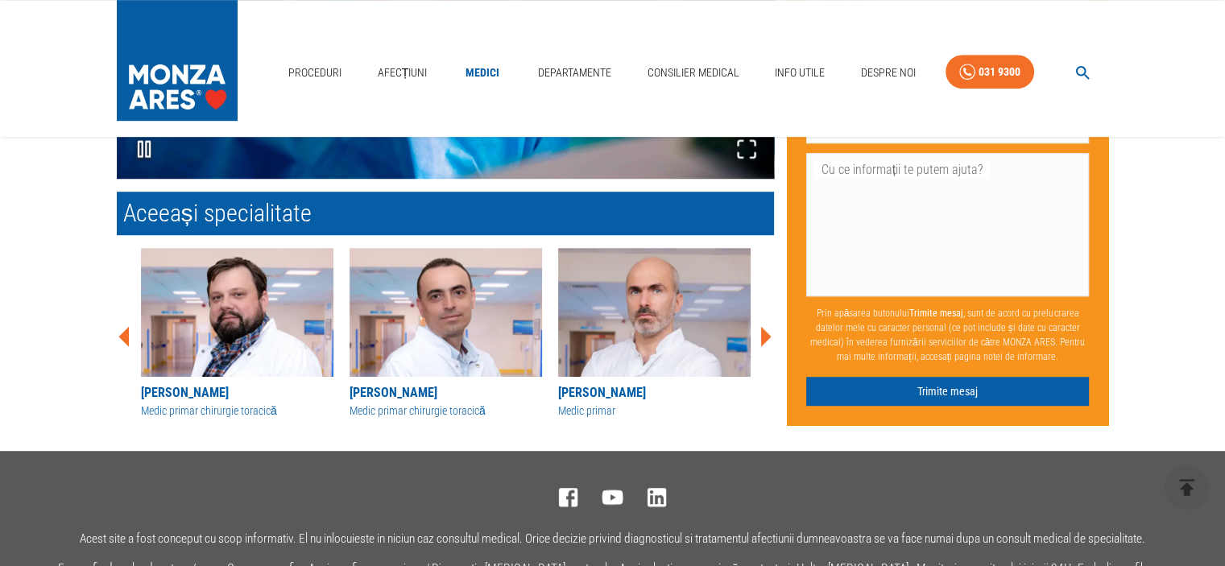
click at [763, 326] on icon at bounding box center [766, 336] width 10 height 20
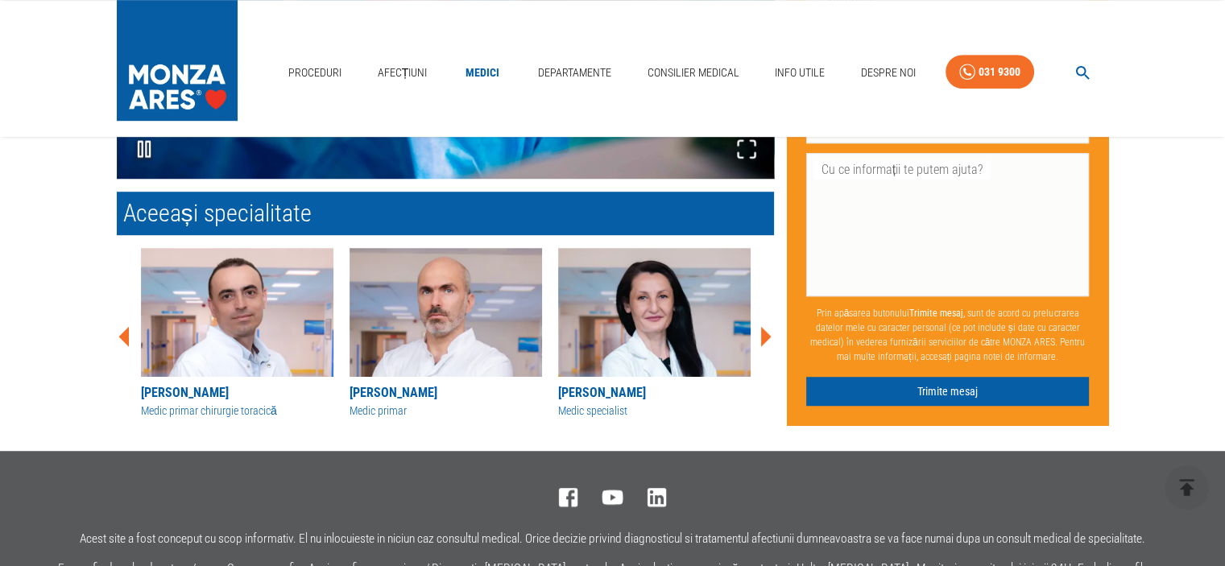
click at [763, 326] on icon at bounding box center [766, 336] width 10 height 20
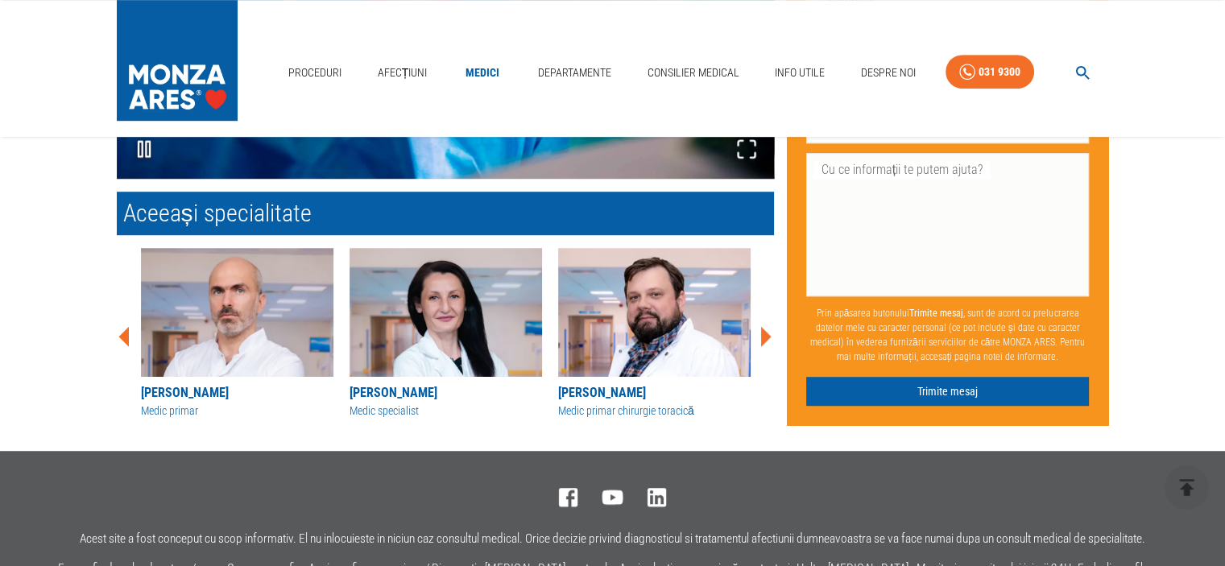
click at [763, 326] on icon at bounding box center [766, 336] width 10 height 20
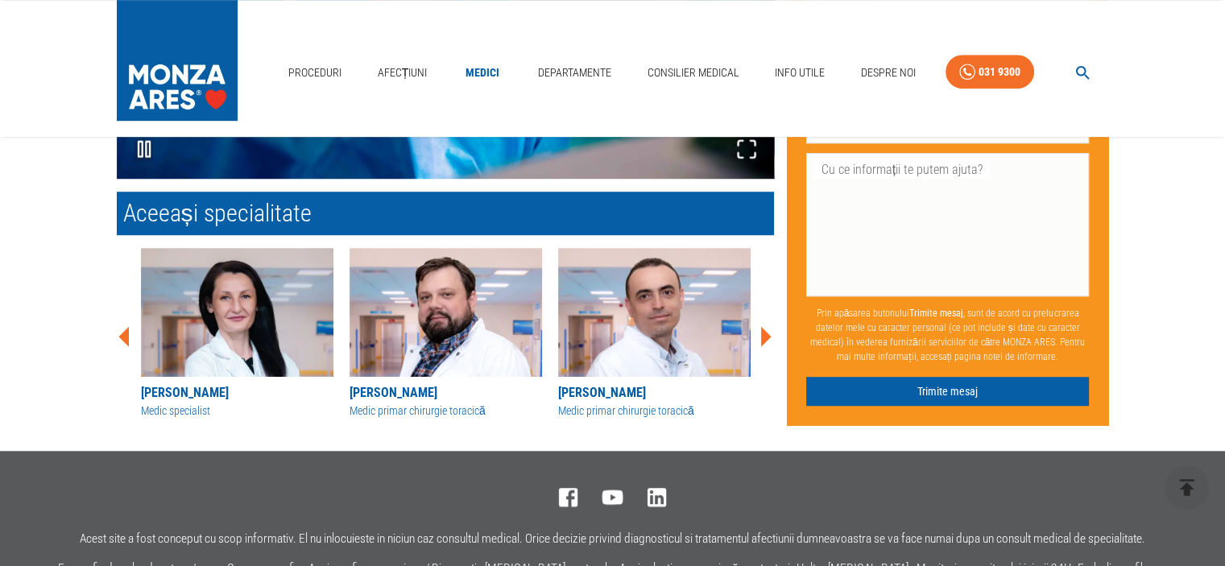
click at [763, 326] on icon at bounding box center [766, 336] width 10 height 20
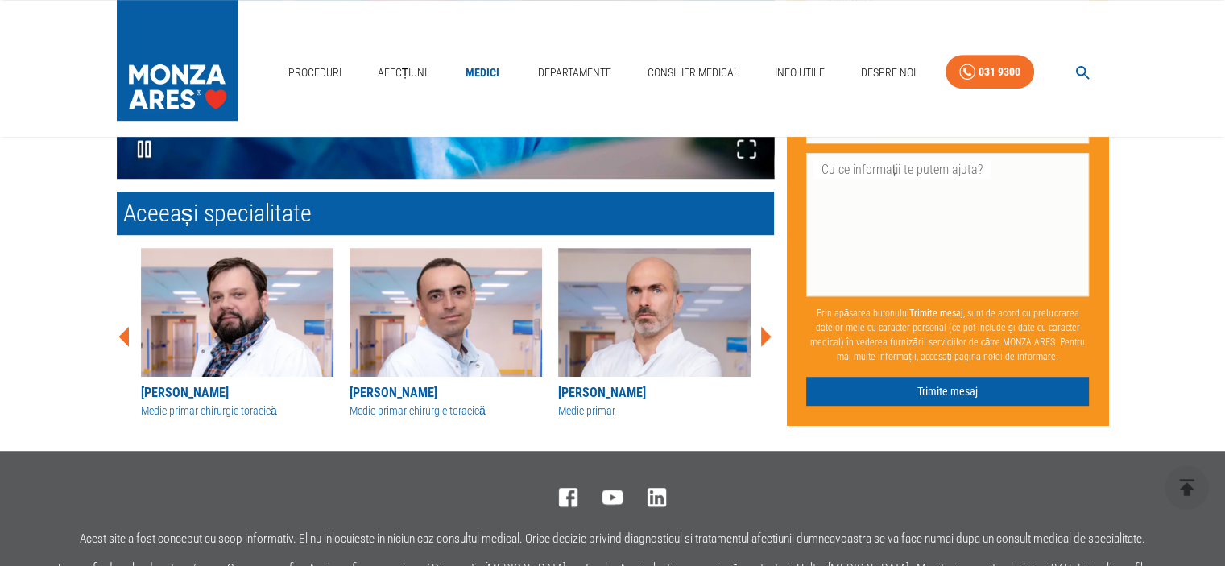
click at [763, 326] on icon at bounding box center [766, 336] width 10 height 20
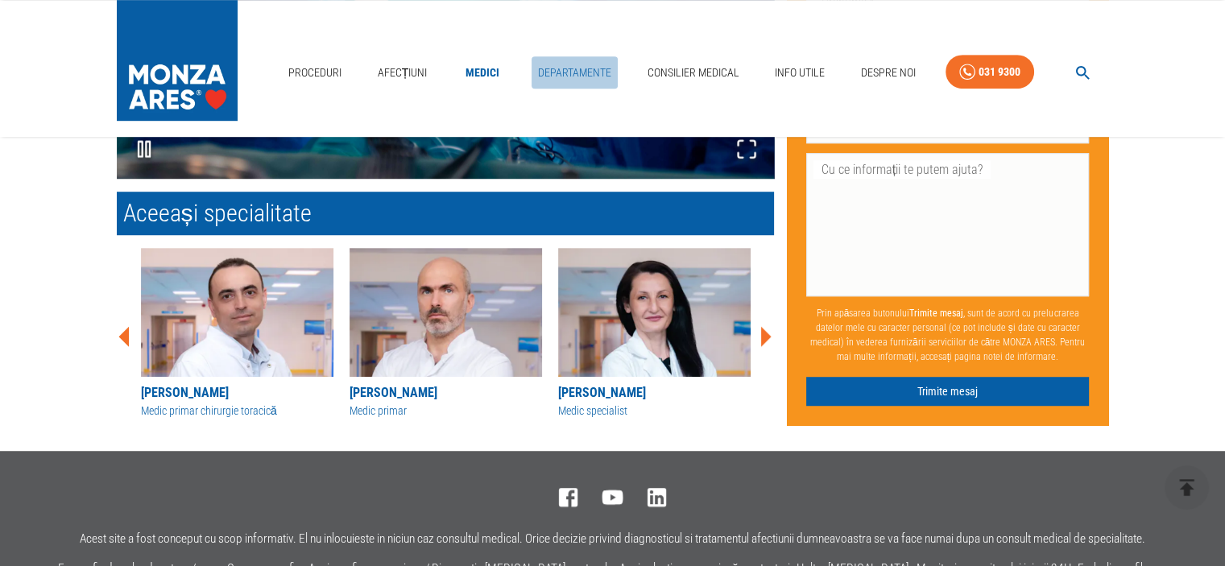
click at [565, 69] on link "Departamente" at bounding box center [575, 72] width 86 height 33
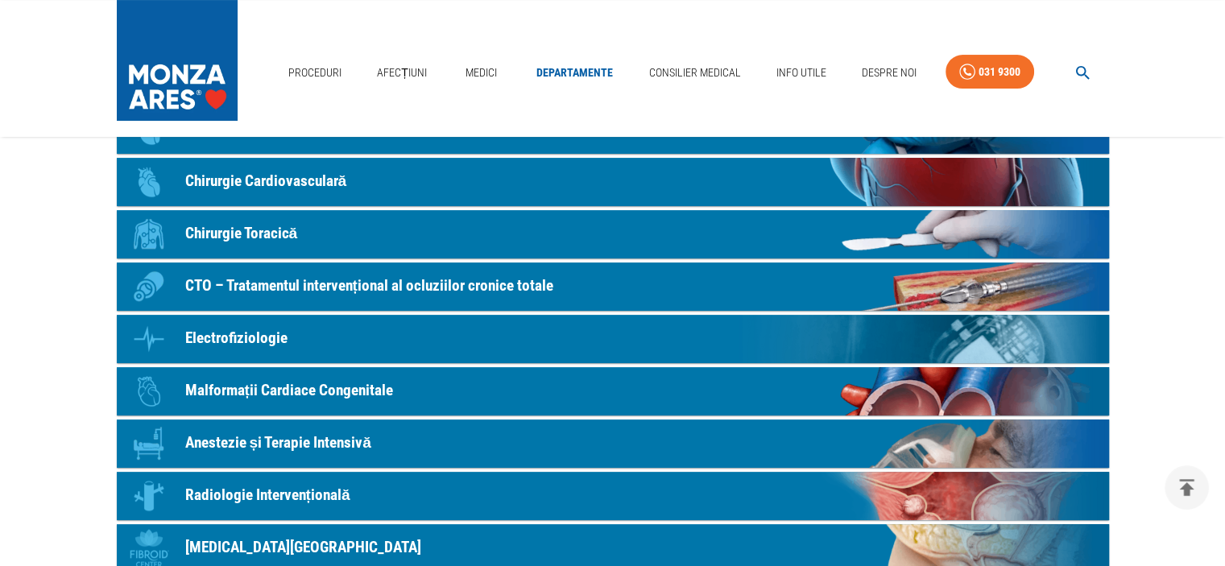
scroll to position [322, 0]
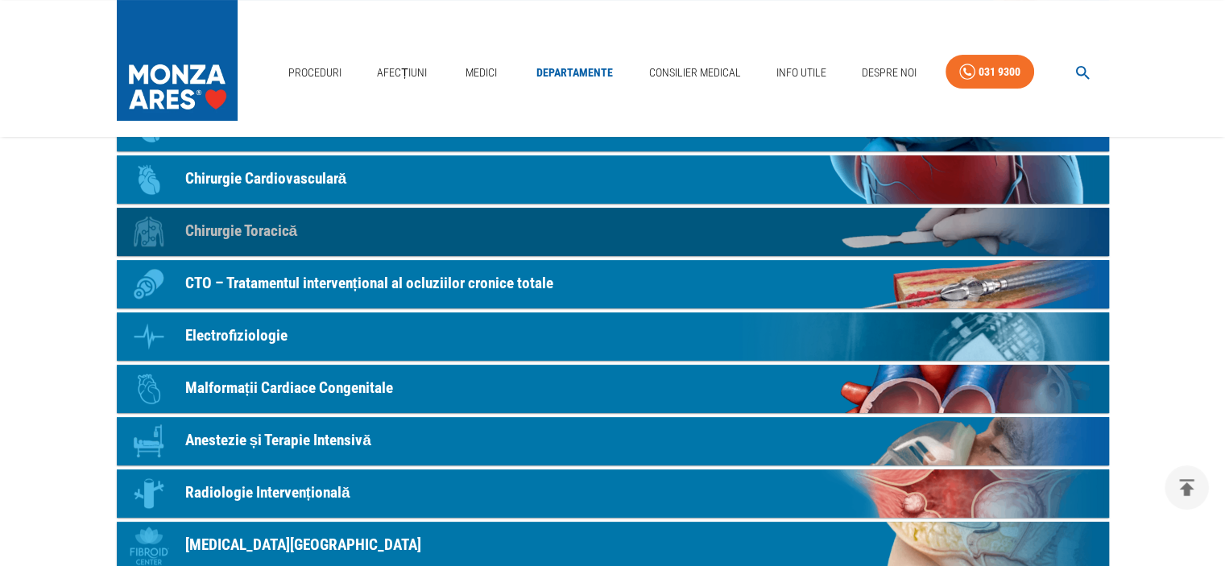
click at [283, 228] on p "Chirurgie Toracică" at bounding box center [241, 231] width 113 height 23
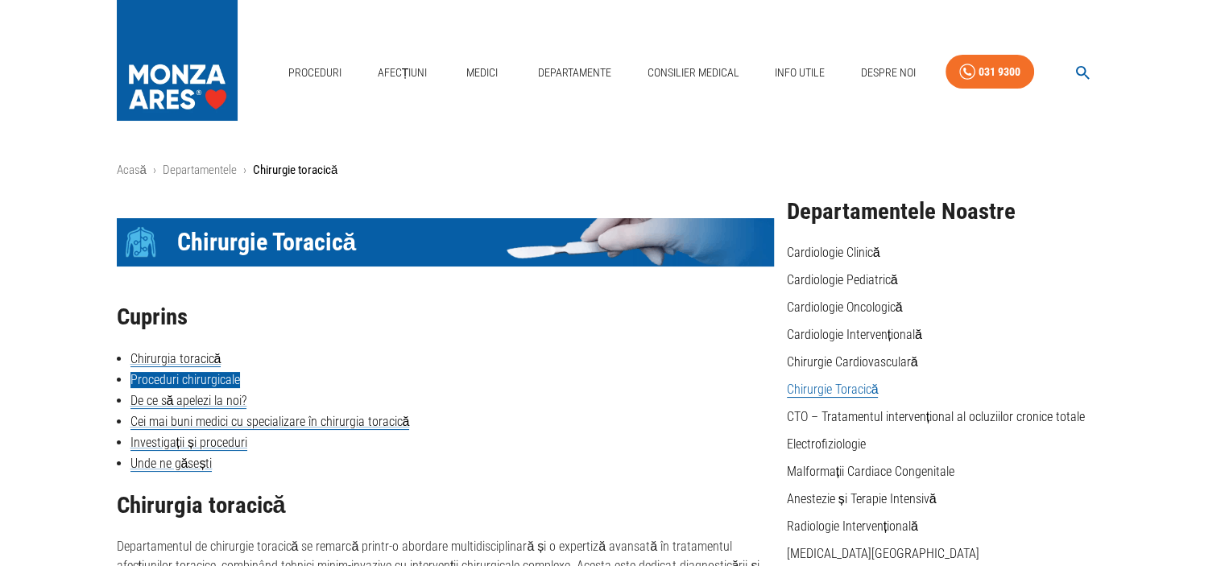
click at [158, 375] on link "Proceduri chirurgicale" at bounding box center [185, 380] width 110 height 16
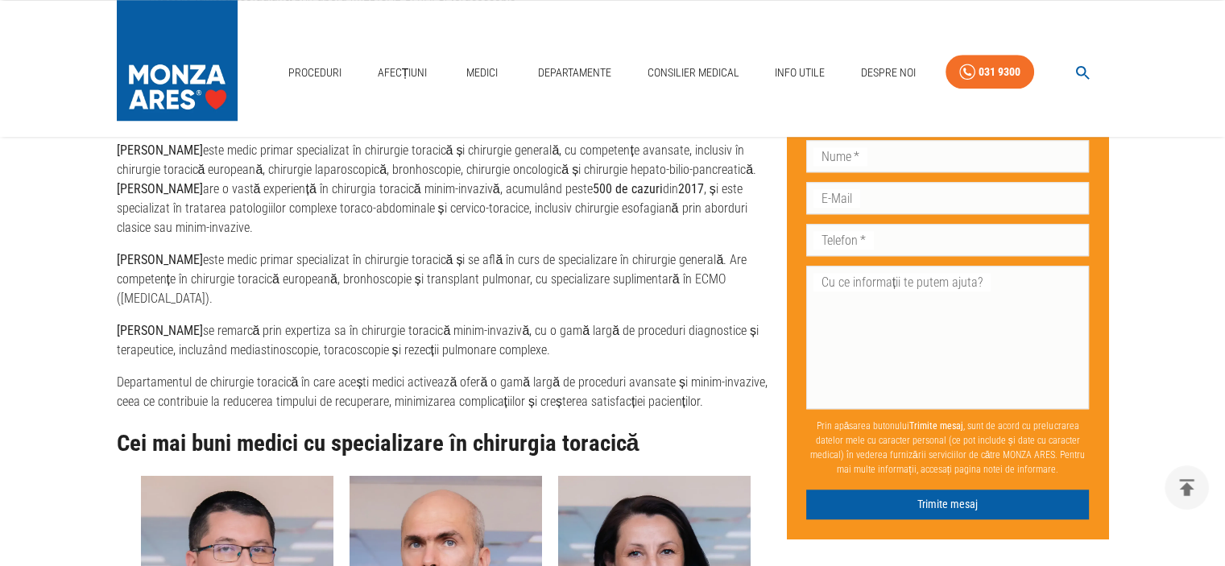
scroll to position [1697, 0]
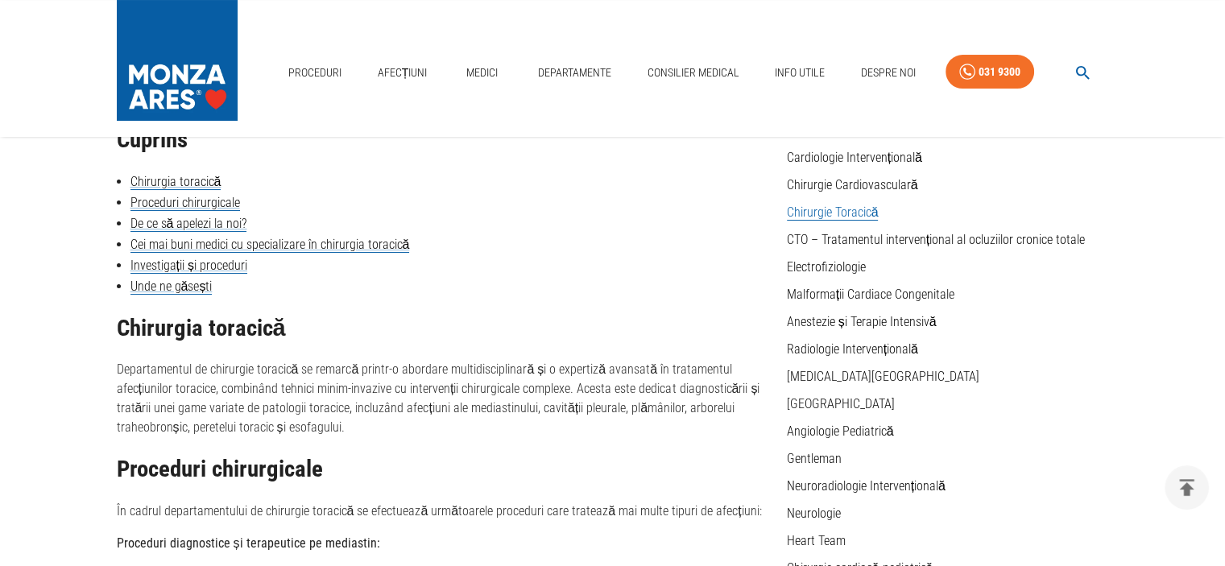
scroll to position [167, 0]
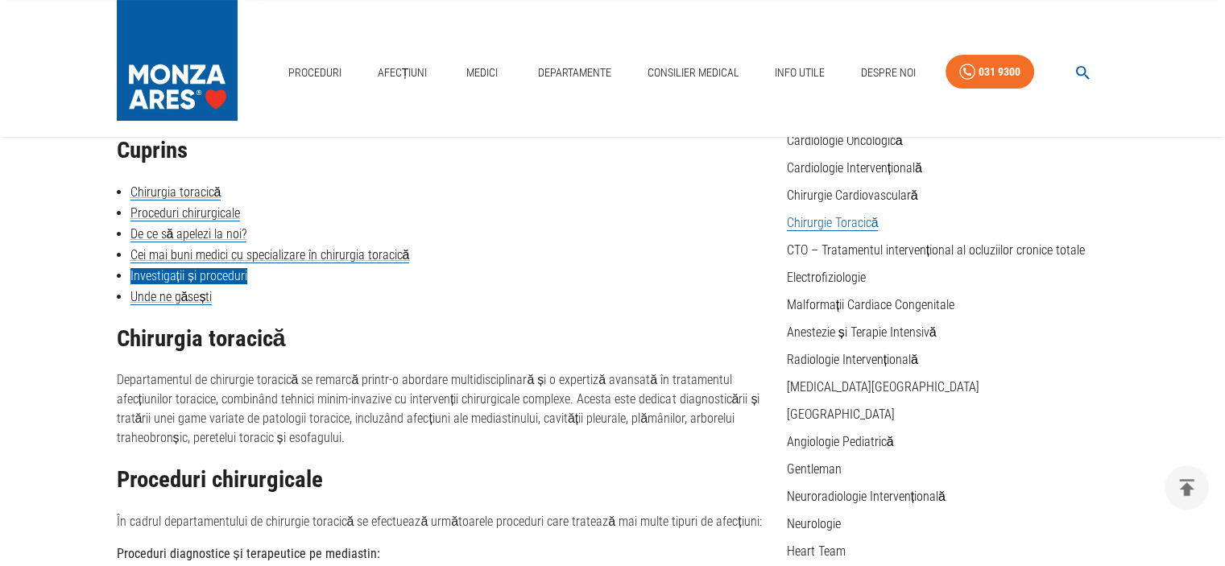
click at [176, 275] on link "Investigații și proceduri" at bounding box center [188, 276] width 117 height 16
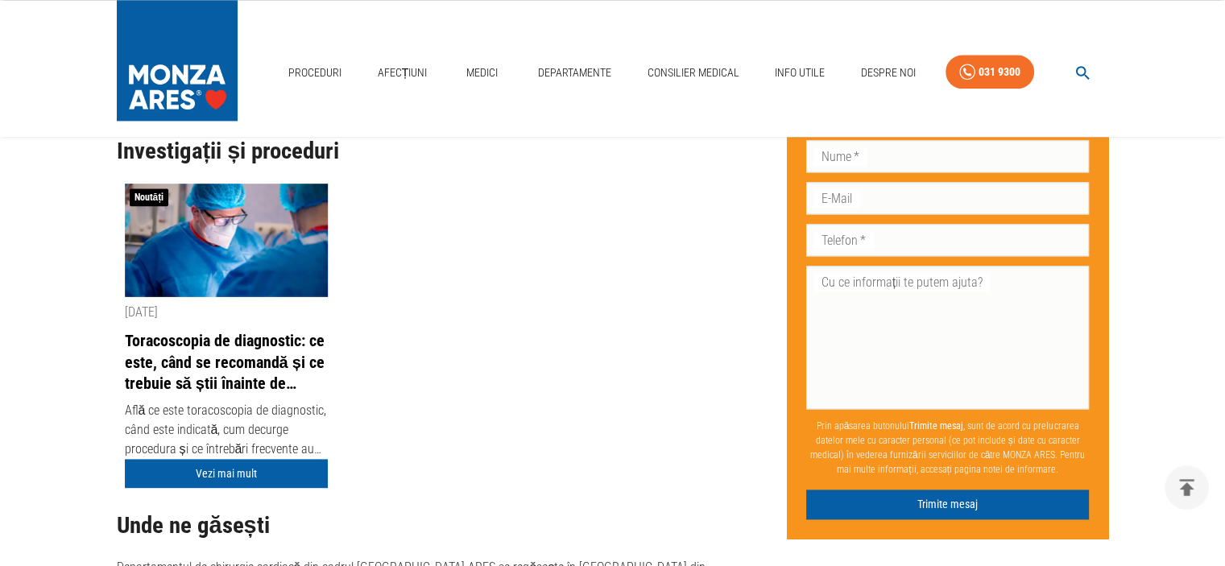
scroll to position [2074, 0]
click at [205, 460] on link "Vezi mai mult" at bounding box center [226, 475] width 203 height 30
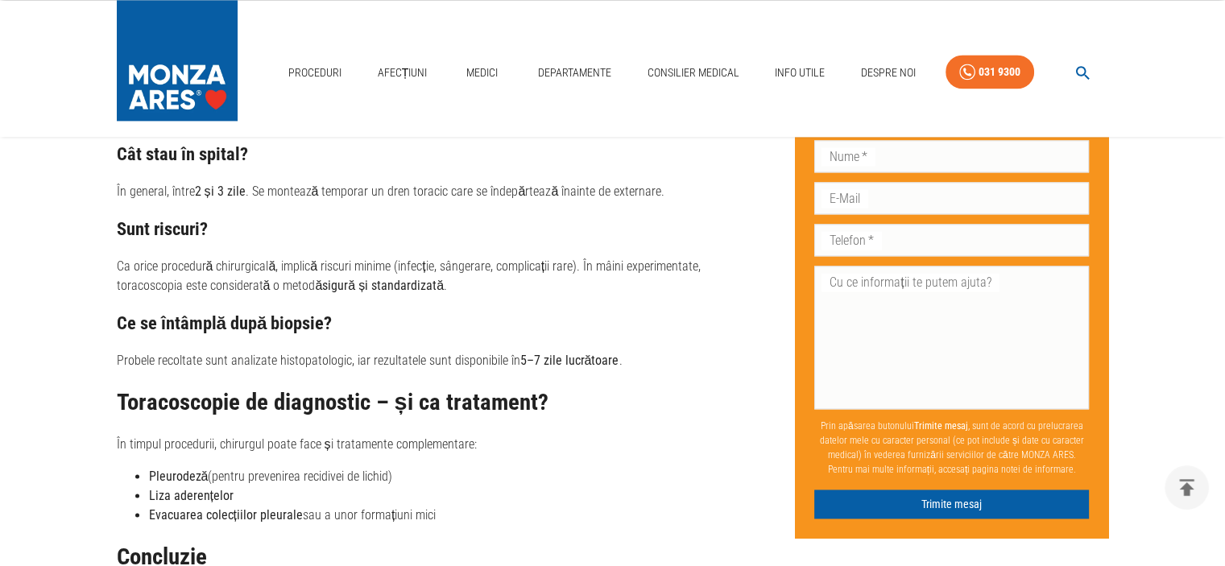
scroll to position [1933, 0]
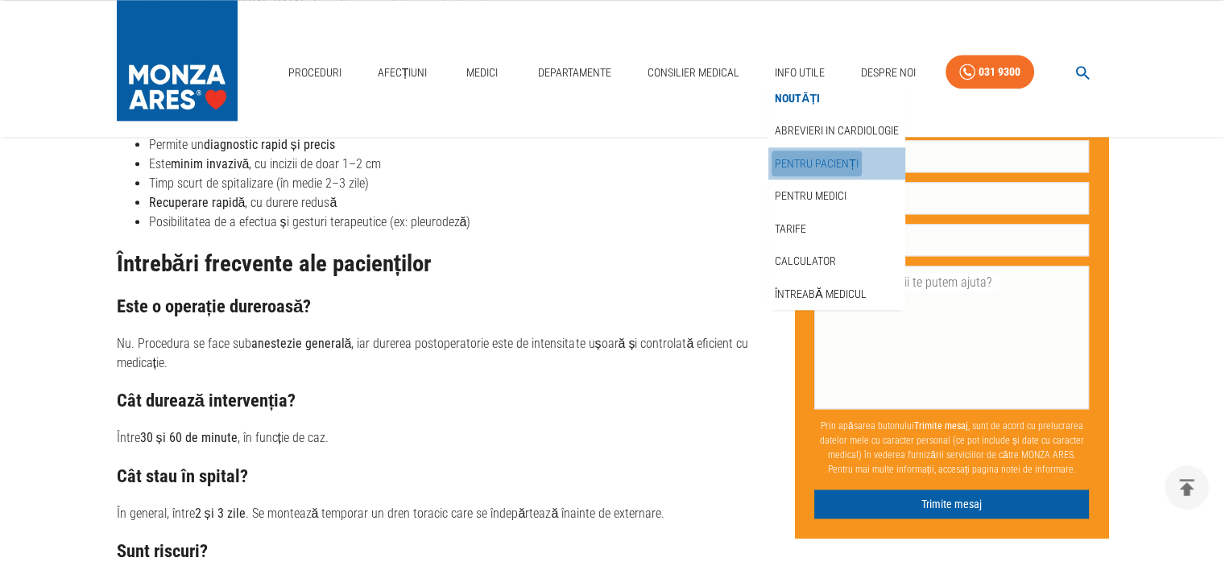
click at [825, 159] on link "Pentru pacienți" at bounding box center [816, 164] width 90 height 27
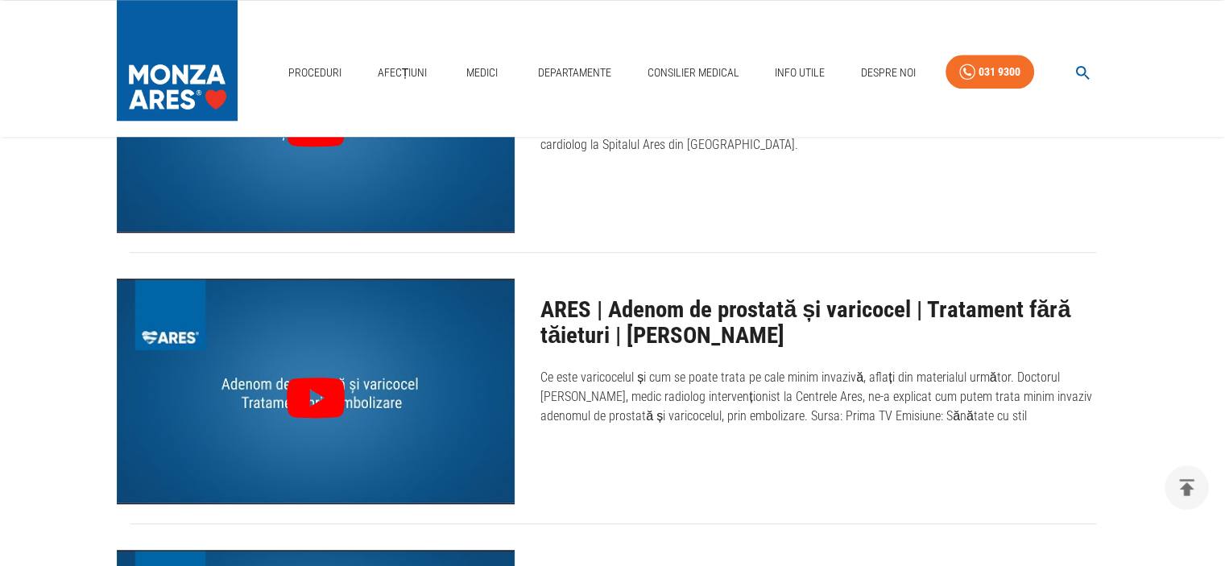
scroll to position [1450, 0]
